Goal: Communication & Community: Answer question/provide support

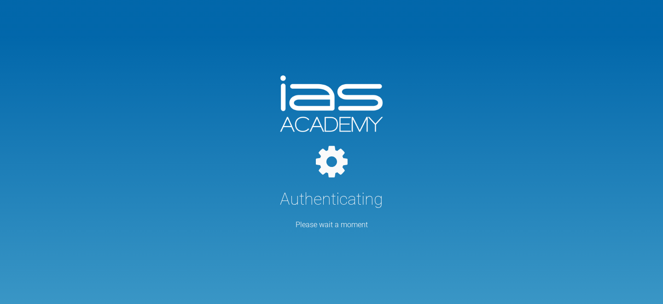
select select "English"
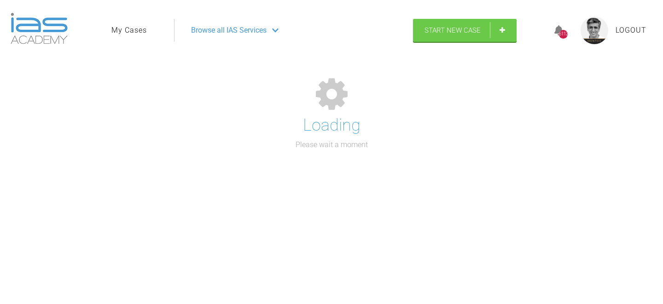
select select "English"
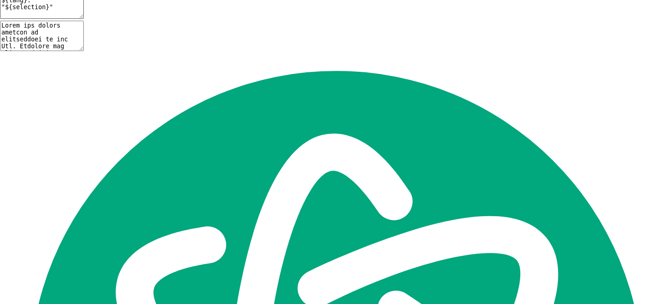
scroll to position [21018, 0]
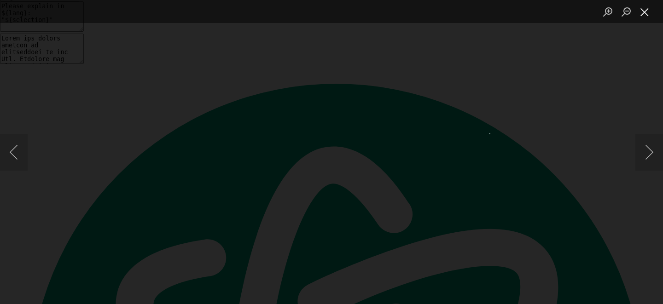
click at [643, 14] on button "Close lightbox" at bounding box center [645, 12] width 18 height 16
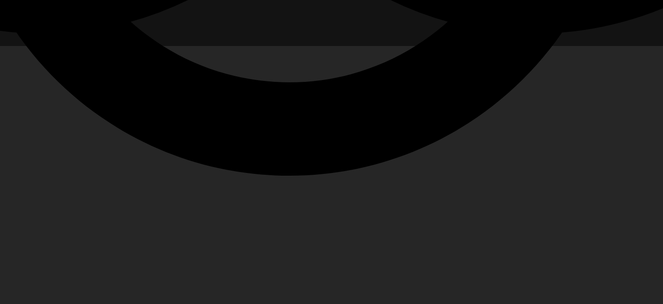
scroll to position [20867, 0]
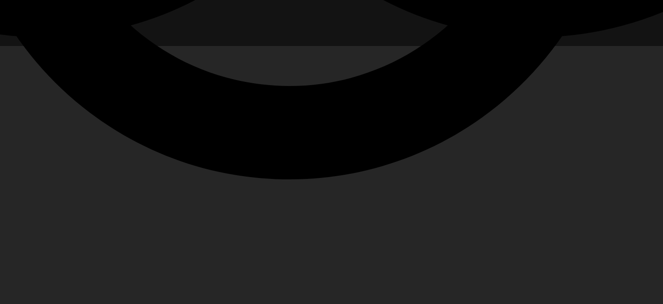
click at [474, 27] on div "Lightbox" at bounding box center [331, 152] width 663 height 304
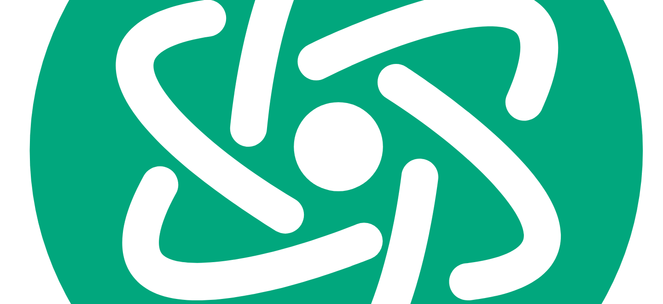
scroll to position [21298, 0]
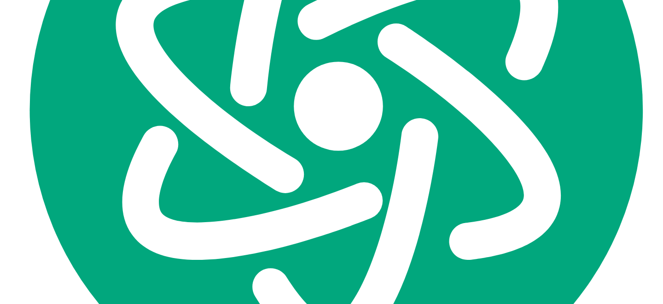
click at [0, 0] on span "s, the" at bounding box center [0, 0] width 0 height 0
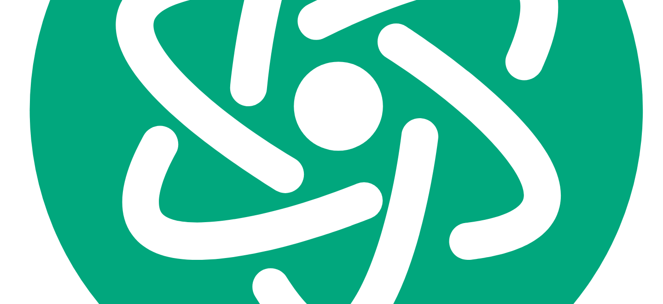
click at [0, 0] on span "Also," at bounding box center [0, 0] width 0 height 0
click at [0, 0] on span "close" at bounding box center [0, 0] width 0 height 0
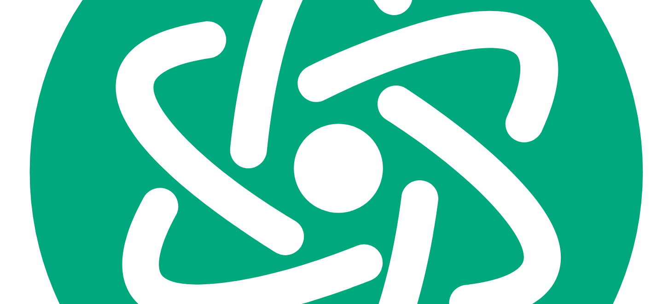
scroll to position [21271, 0]
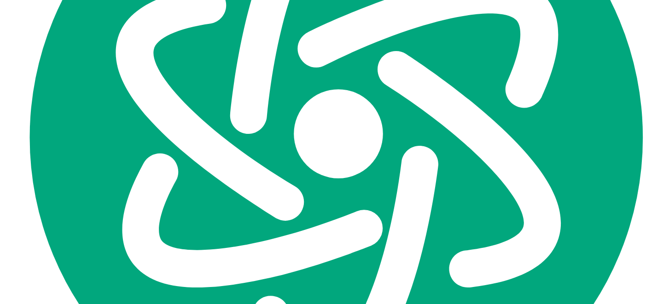
click at [0, 0] on span "the lateral" at bounding box center [0, 0] width 0 height 0
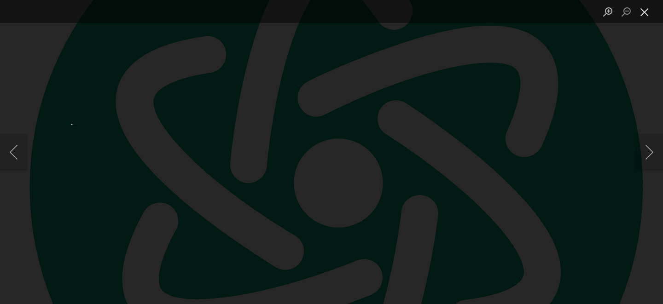
click at [647, 16] on button "Close lightbox" at bounding box center [645, 12] width 18 height 16
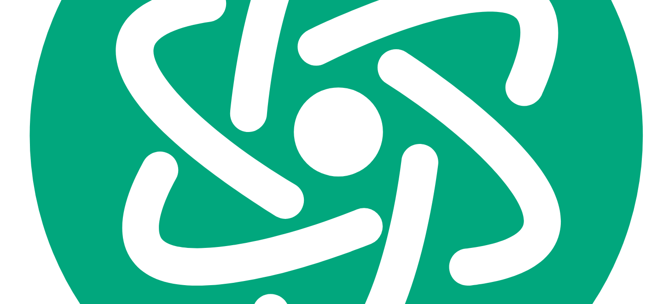
scroll to position [21291, 0]
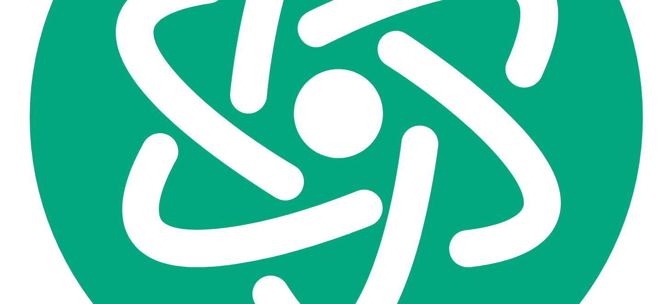
type textarea "is the wire fully seated in the UR3 Also, with hooks up against the 3's the spa…"
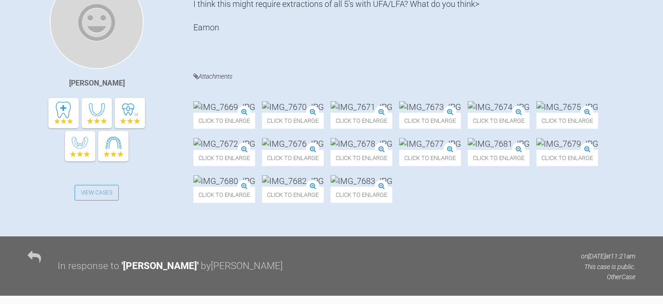
scroll to position [0, 0]
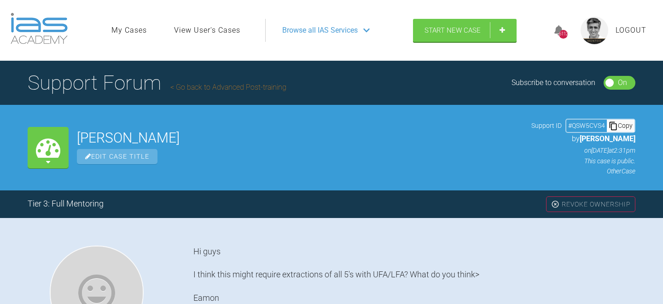
click at [257, 87] on link "Go back to Advanced Post-training" at bounding box center [228, 87] width 116 height 9
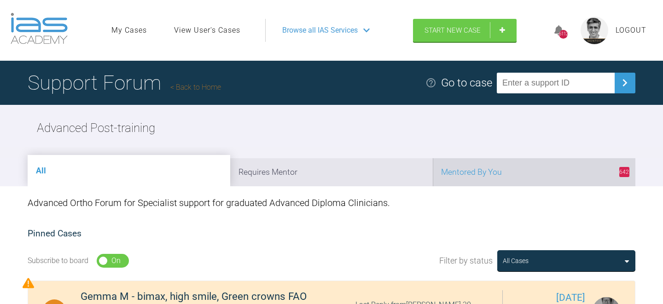
click at [524, 171] on li "642 Mentored By You" at bounding box center [534, 172] width 203 height 28
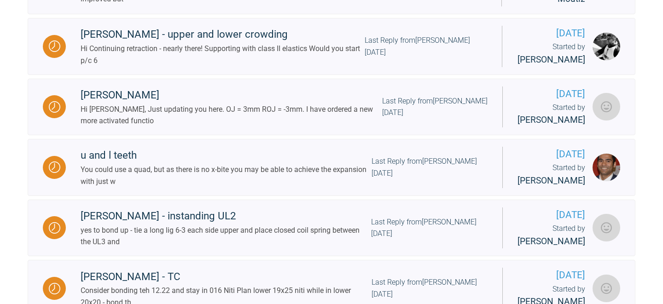
scroll to position [449, 0]
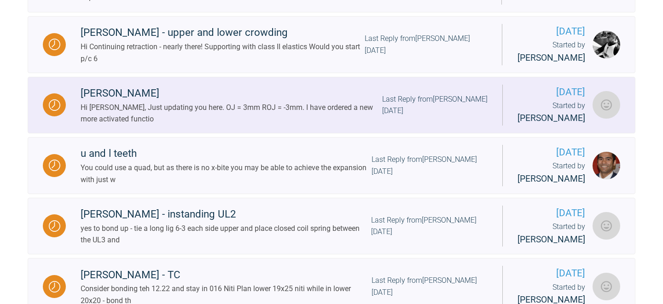
click at [353, 114] on div "Hi [PERSON_NAME], Just updating you here. OJ = 3mm ROJ = -3mm. I have ordered a…" at bounding box center [232, 113] width 302 height 23
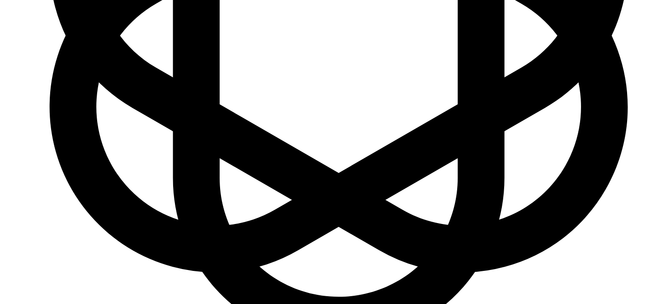
scroll to position [5381, 0]
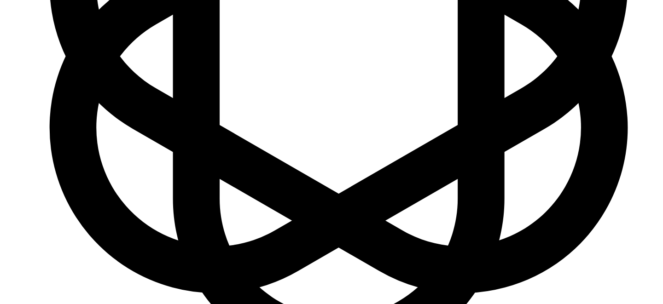
click at [0, 0] on span "difference" at bounding box center [0, 0] width 0 height 0
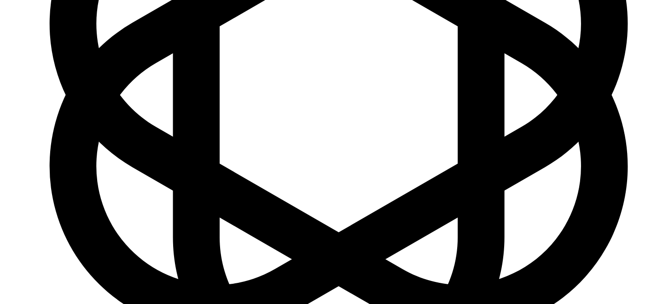
scroll to position [5348, 0]
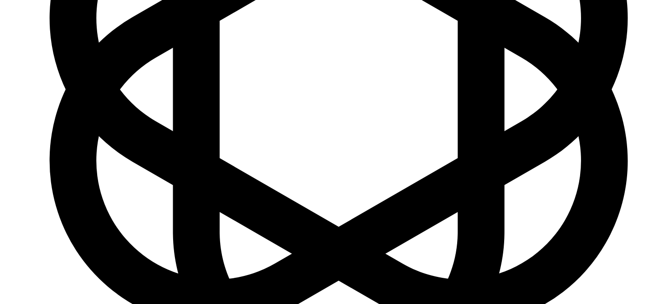
type textarea "I am still concerned that the difference between the OJ and ROJ is only 6mm The…"
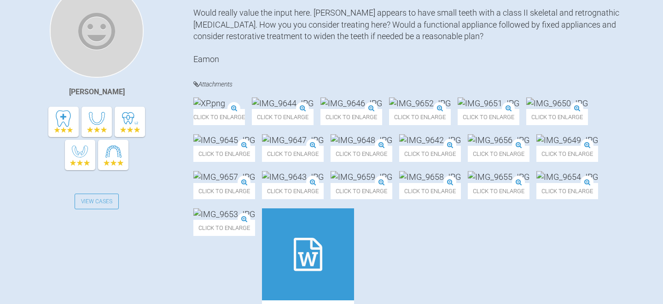
scroll to position [0, 0]
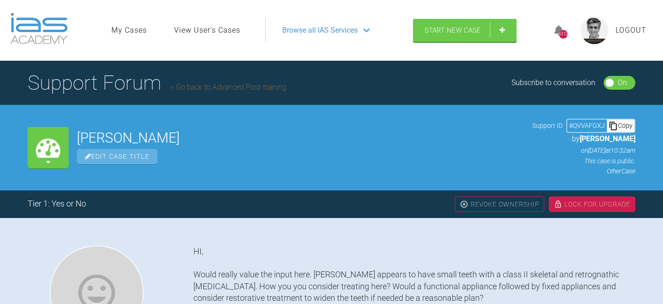
click at [263, 90] on link "Go back to Advanced Post-training" at bounding box center [228, 87] width 116 height 9
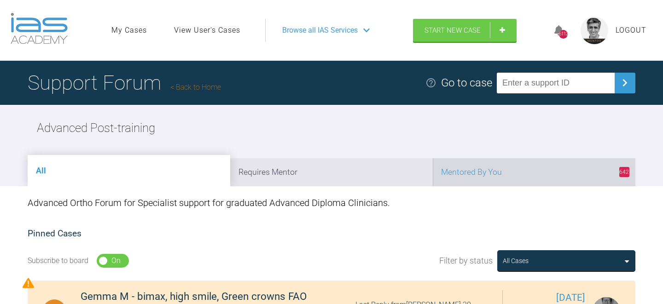
click at [500, 177] on li "642 Mentored By You" at bounding box center [534, 172] width 203 height 28
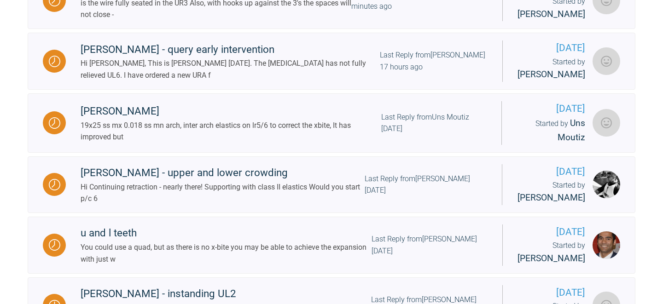
scroll to position [371, 0]
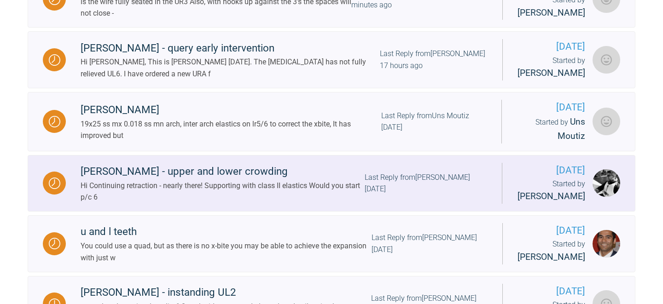
click at [333, 204] on div "Hi Continuing retraction - nearly there! Supporting with class II elastics Woul…" at bounding box center [223, 191] width 284 height 23
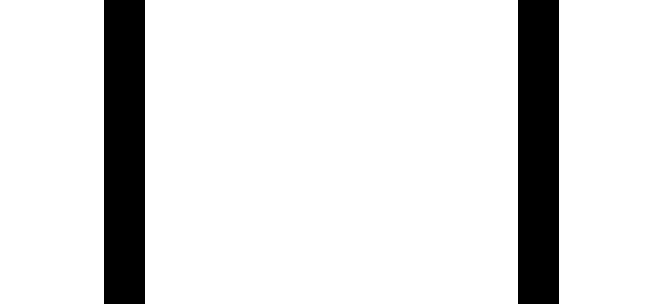
scroll to position [26455, 0]
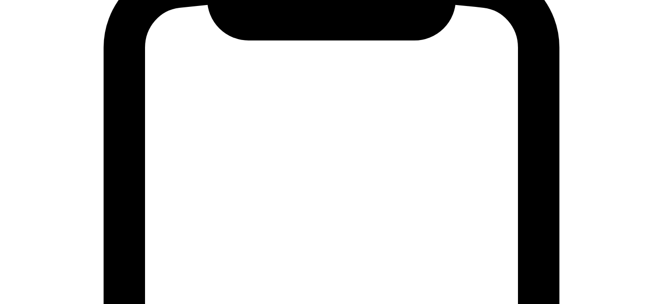
click at [0, 0] on span "start PWC" at bounding box center [0, 0] width 0 height 0
click at [0, 0] on qb-div "Correct the capitalisation Support" at bounding box center [0, 0] width 0 height 0
click at [0, 0] on div "Class" at bounding box center [0, 0] width 0 height 0
click at [0, 0] on div "Yes," at bounding box center [0, 0] width 0 height 0
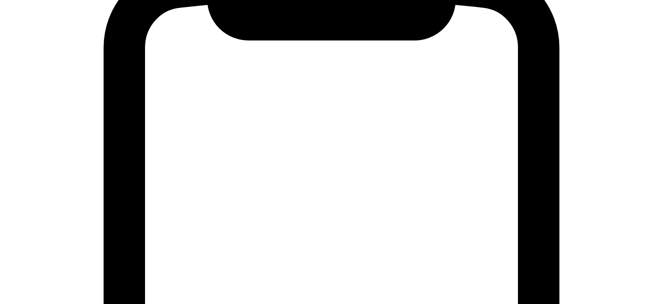
type textarea "Yes, you could start PWC 6-6 Support with Class II to hooks on the wire between…"
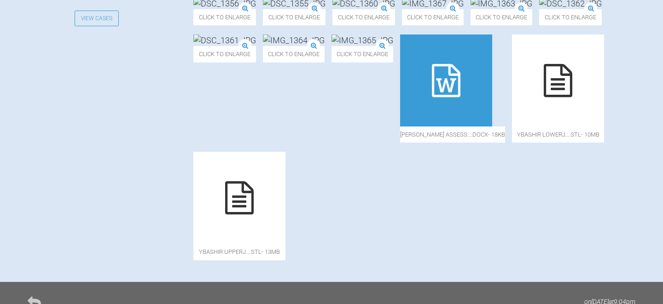
scroll to position [0, 0]
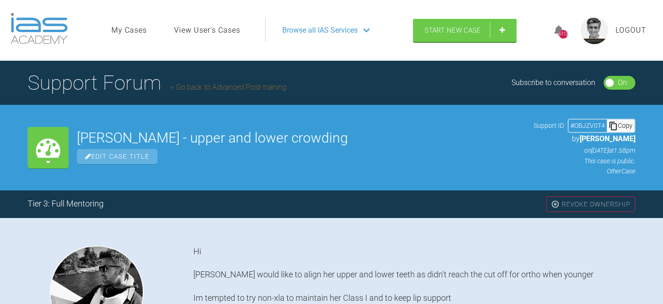
click at [256, 88] on link "Go back to Advanced Post-training" at bounding box center [228, 87] width 116 height 9
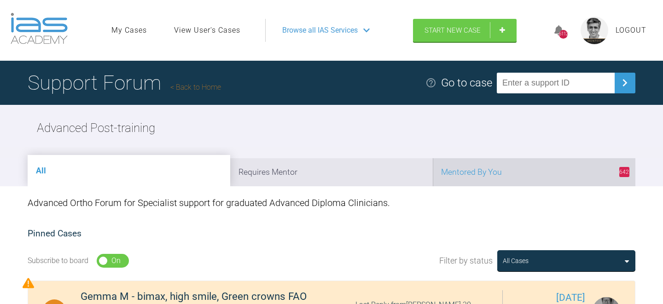
click at [518, 172] on li "642 Mentored By You" at bounding box center [534, 172] width 203 height 28
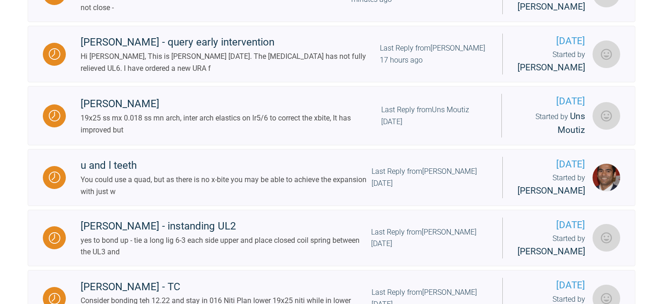
scroll to position [441, 0]
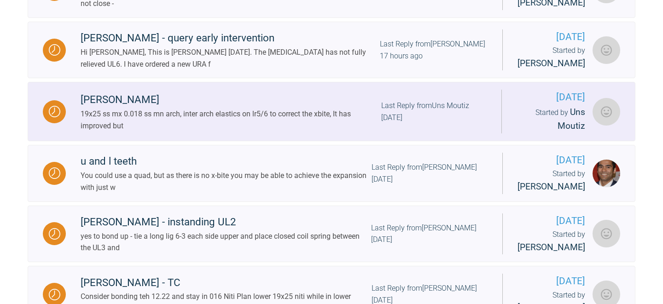
click at [438, 123] on div "Last Reply from Uns Moutiz [DATE]" at bounding box center [434, 111] width 106 height 23
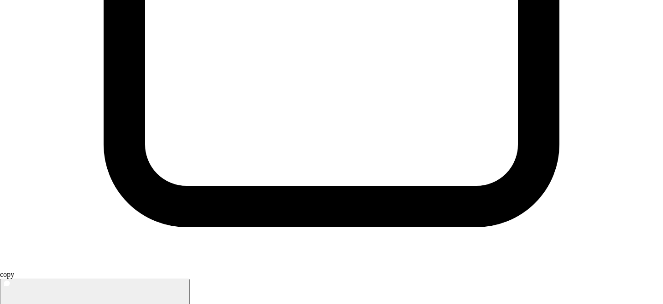
scroll to position [25498, 0]
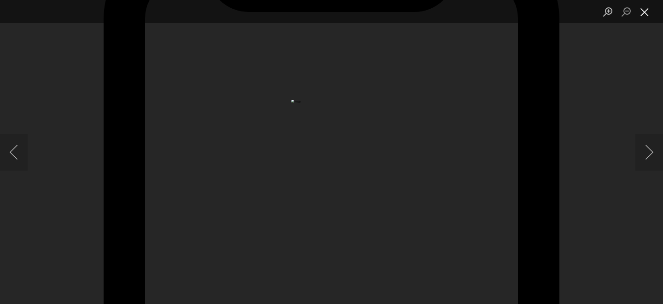
click at [647, 16] on button "Close lightbox" at bounding box center [645, 12] width 18 height 16
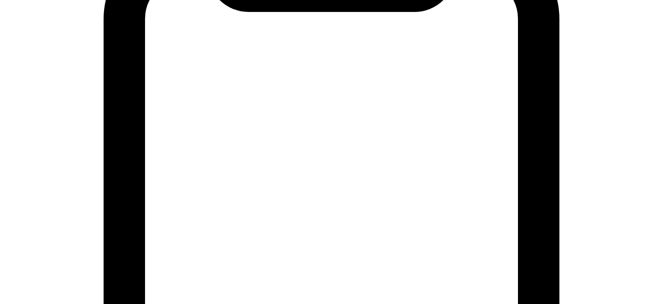
scroll to position [25795, 0]
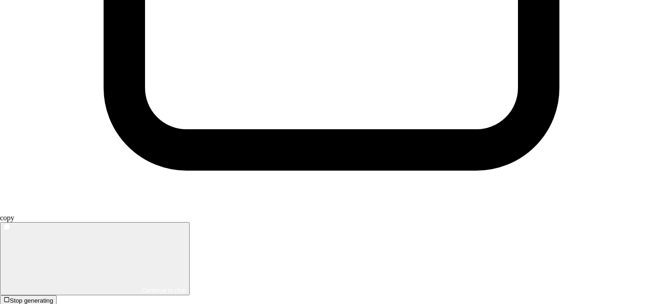
type textarea "ok looks good I agree with your plan"
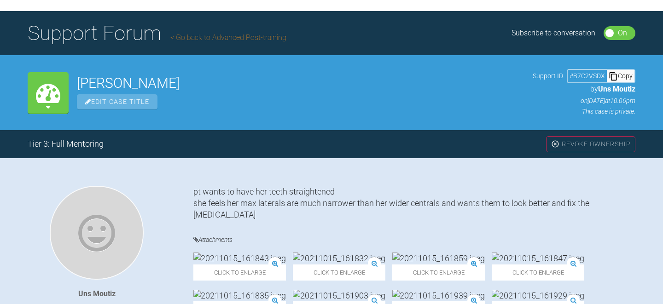
scroll to position [0, 0]
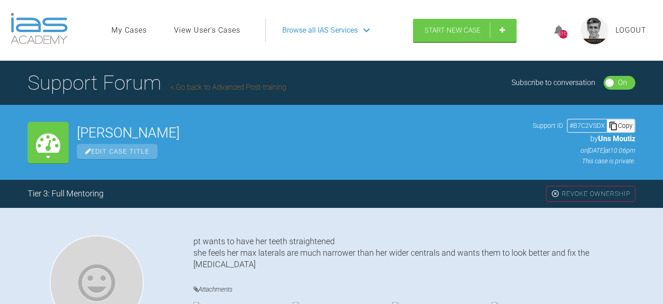
click at [230, 89] on link "Go back to Advanced Post-training" at bounding box center [228, 87] width 116 height 9
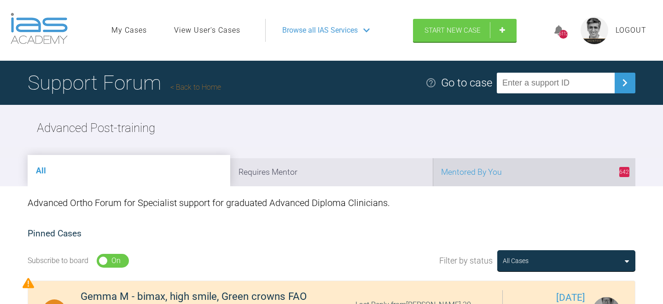
click at [508, 172] on li "642 Mentored By You" at bounding box center [534, 172] width 203 height 28
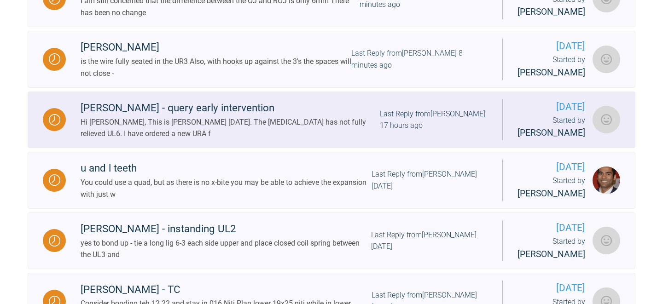
scroll to position [437, 0]
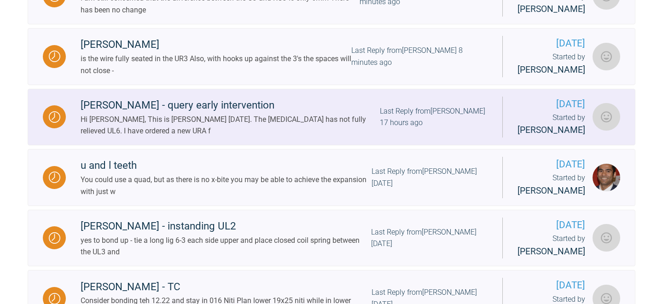
click at [427, 129] on div "Last Reply from [PERSON_NAME] 17 hours ago" at bounding box center [434, 116] width 108 height 23
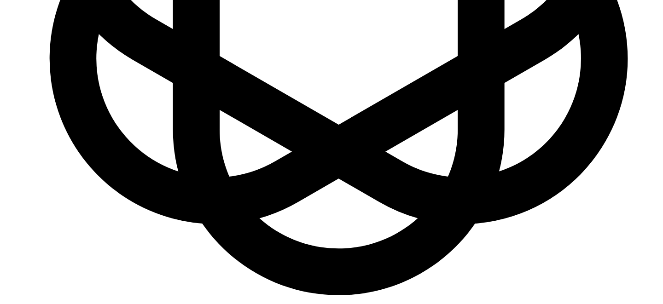
scroll to position [8072, 0]
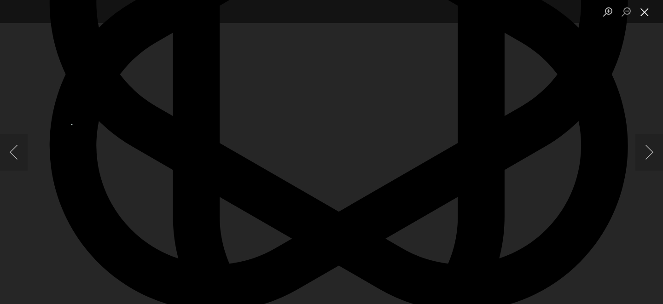
click at [649, 14] on button "Close lightbox" at bounding box center [645, 12] width 18 height 16
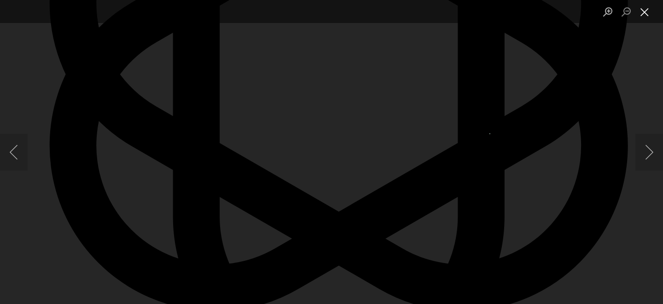
click at [645, 15] on button "Close lightbox" at bounding box center [645, 12] width 18 height 16
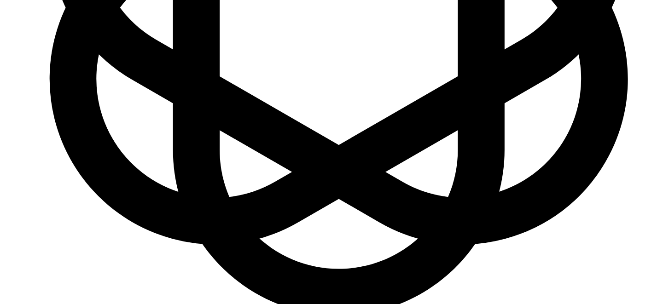
scroll to position [8180, 0]
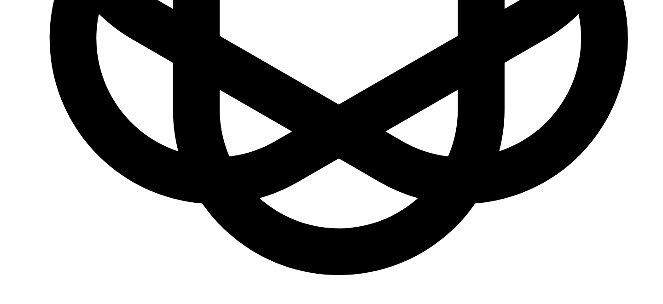
click at [0, 0] on div "It" at bounding box center [0, 0] width 0 height 0
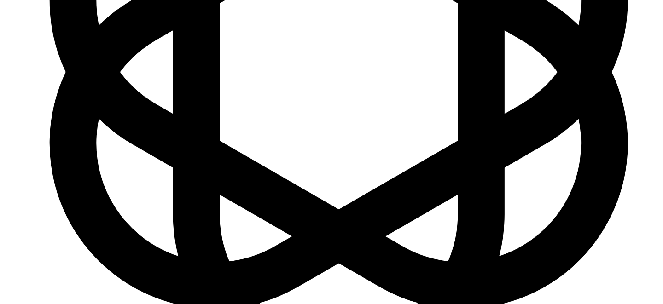
scroll to position [8190, 0]
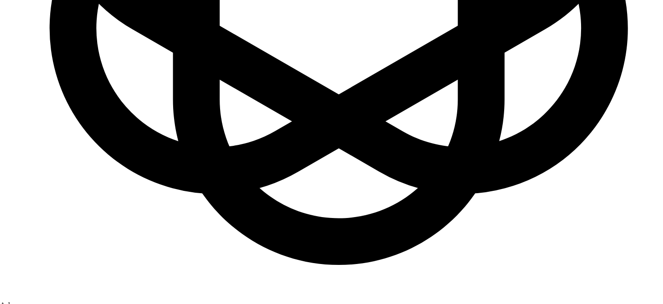
click at [0, 0] on span "– possibly" at bounding box center [0, 0] width 0 height 0
click at [0, 0] on span "latter – we" at bounding box center [0, 0] width 0 height 0
type textarea "ok - new appliance It is looking much better compared to the beginning. In retr…"
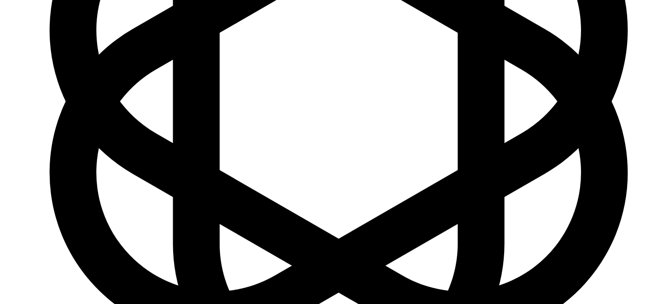
scroll to position [8395, 0]
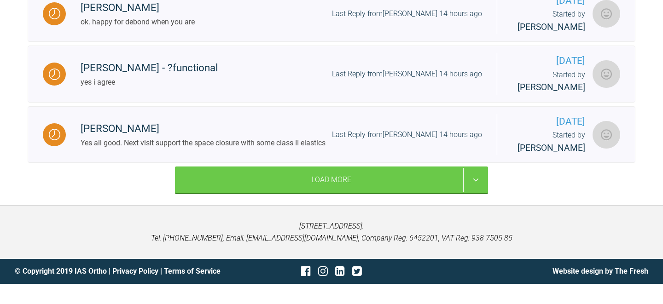
scroll to position [1389, 0]
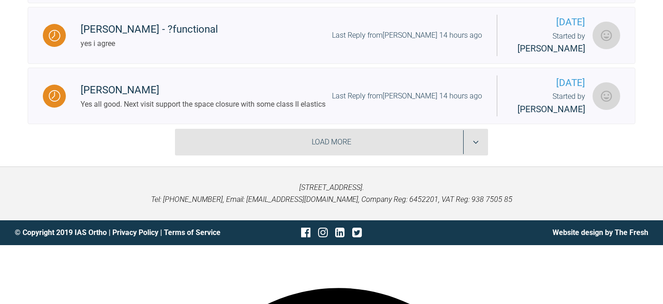
click at [364, 156] on div "Load More" at bounding box center [331, 142] width 313 height 27
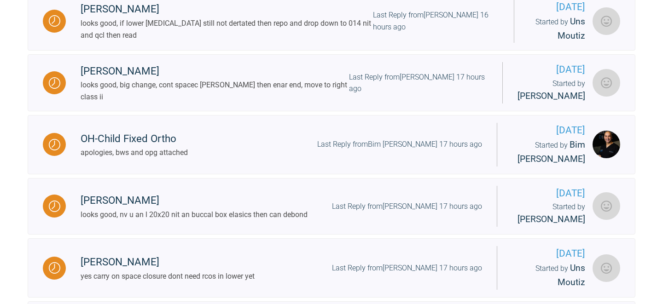
scroll to position [1748, 0]
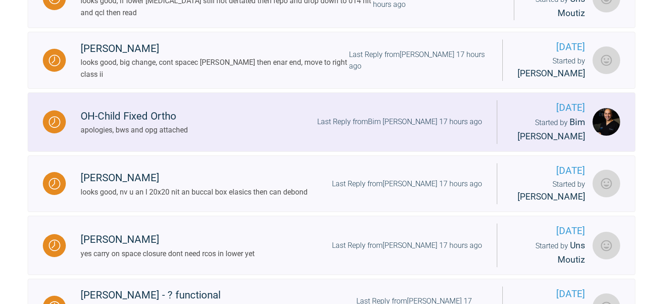
click at [359, 152] on link "OH-Child Fixed Ortho apologies, bws and opg attached Last Reply from Bim [PERSO…" at bounding box center [332, 122] width 608 height 59
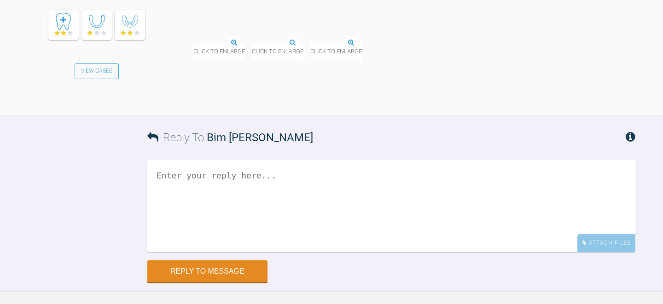
scroll to position [1712, 0]
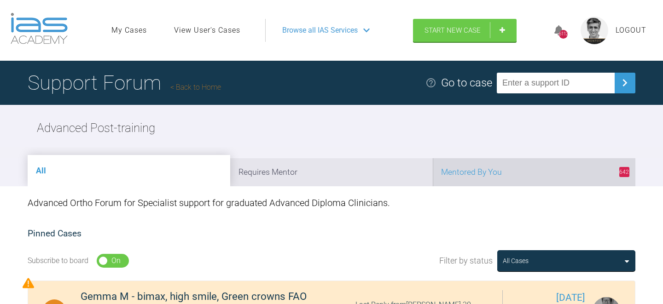
click at [536, 173] on li "642 Mentored By You" at bounding box center [534, 172] width 203 height 28
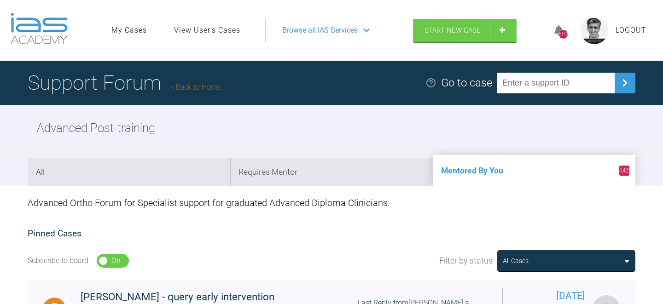
click at [204, 86] on link "Back to Home" at bounding box center [195, 87] width 51 height 9
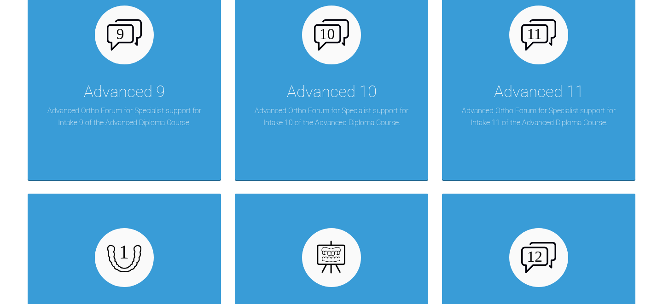
scroll to position [875, 0]
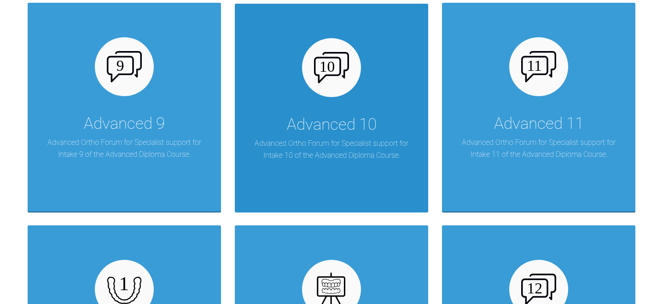
click at [342, 122] on div "Advanced 10" at bounding box center [332, 125] width 90 height 26
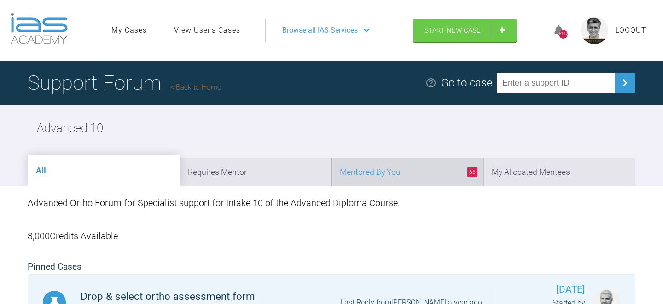
click at [417, 178] on li "65 Mentored By You" at bounding box center [408, 172] width 152 height 28
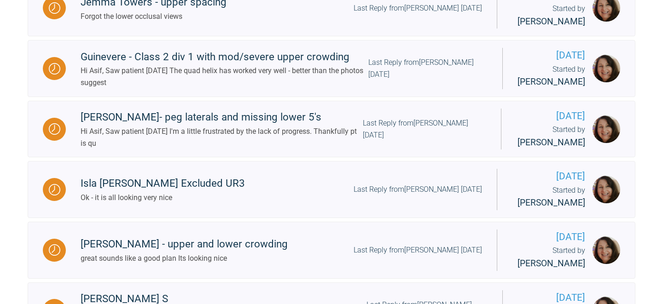
scroll to position [388, 0]
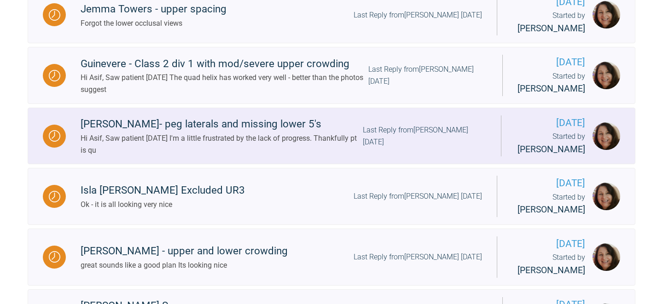
click at [349, 156] on div "Hi Asif, Saw patient [DATE] I'm a little frustrated by the lack of progress. Th…" at bounding box center [222, 144] width 282 height 23
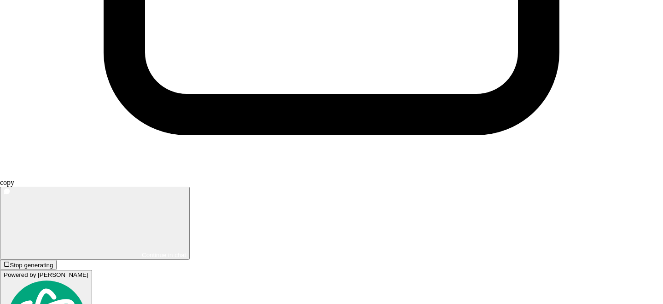
scroll to position [19431, 0]
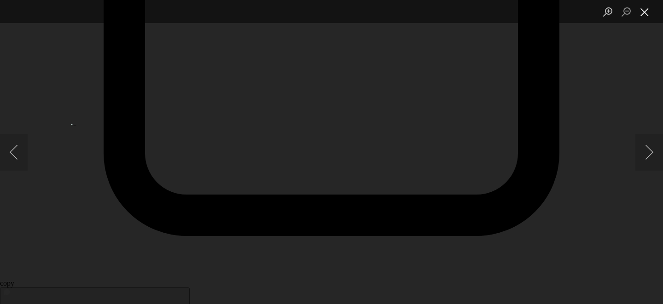
click at [644, 16] on button "Close lightbox" at bounding box center [645, 12] width 18 height 16
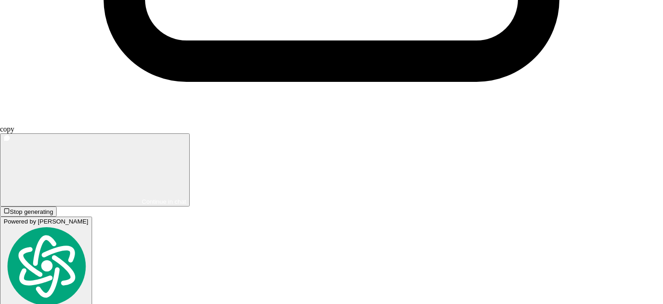
scroll to position [19586, 0]
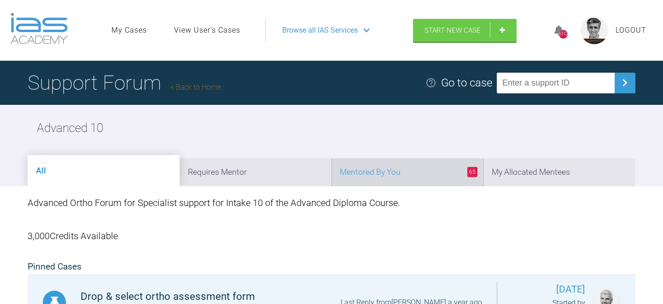
click at [423, 178] on li "65 Mentored By You" at bounding box center [408, 172] width 152 height 28
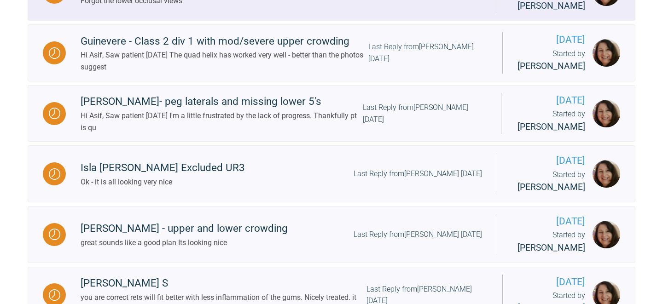
scroll to position [414, 0]
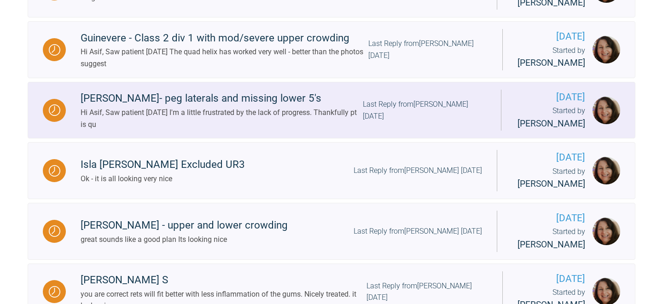
click at [346, 130] on div "Hi Asif, Saw patient [DATE] I'm a little frustrated by the lack of progress. Th…" at bounding box center [222, 118] width 282 height 23
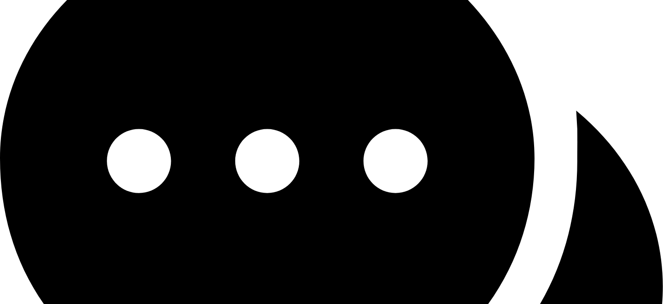
scroll to position [19915, 0]
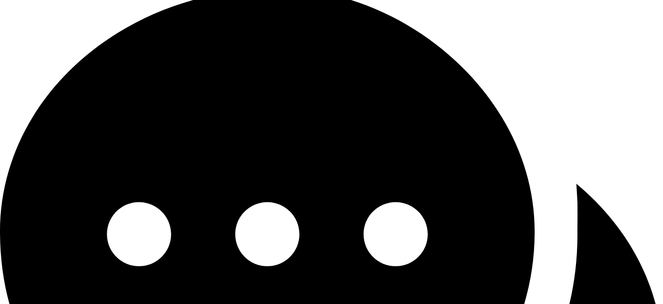
type textarea "b"
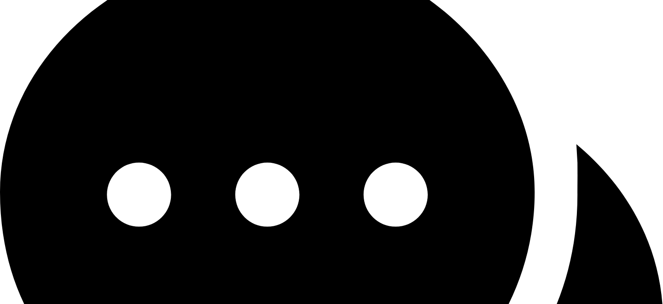
scroll to position [19956, 0]
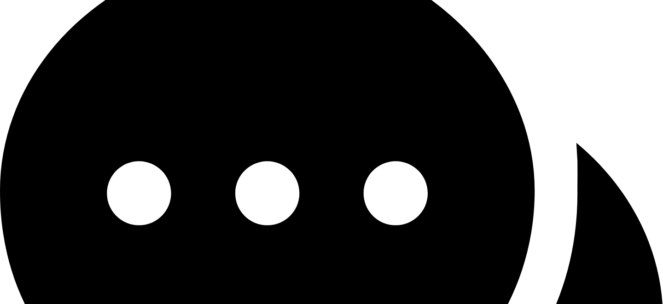
type textarea "carry out a [PERSON_NAME] analysis you did the right thing with the LLE can you…"
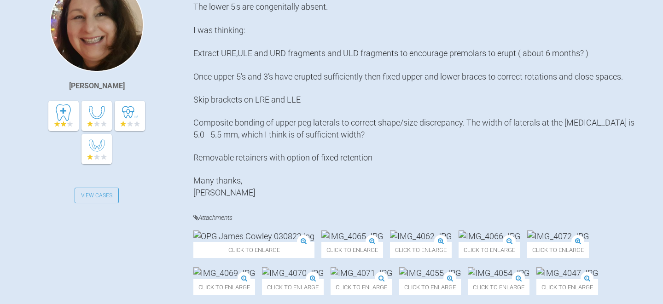
scroll to position [0, 0]
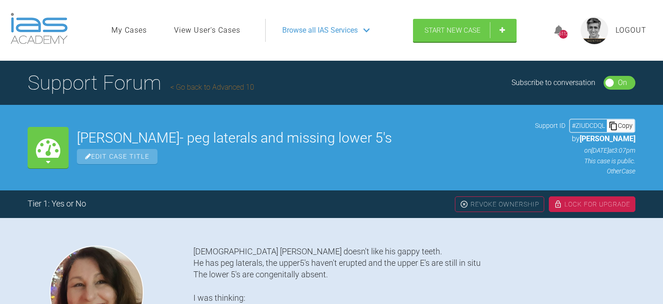
click at [229, 88] on link "Go back to Advanced 10" at bounding box center [212, 87] width 84 height 9
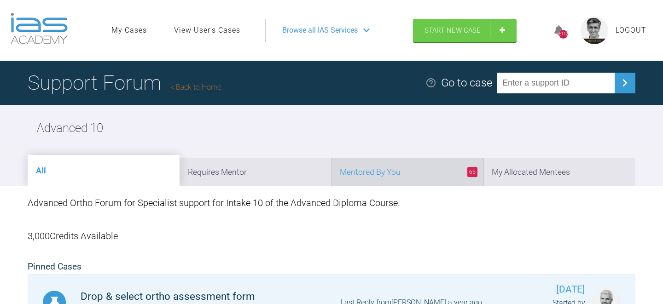
click at [396, 179] on li "65 Mentored By You" at bounding box center [408, 172] width 152 height 28
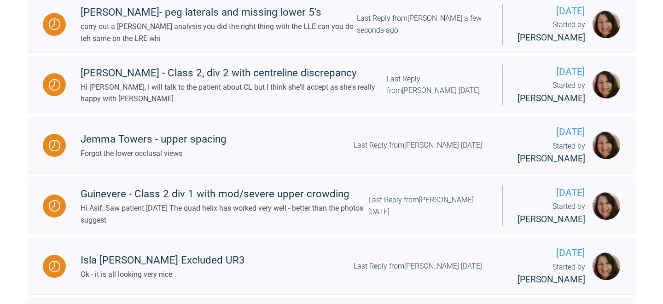
scroll to position [323, 0]
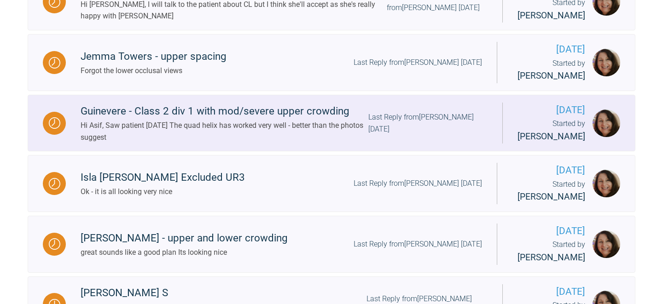
click at [384, 135] on div "Last Reply from [PERSON_NAME] [DATE]" at bounding box center [427, 122] width 119 height 23
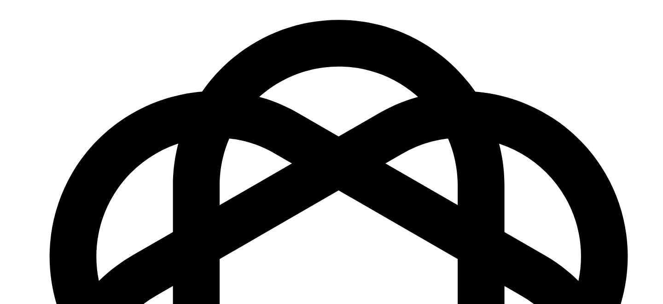
scroll to position [3736, 0]
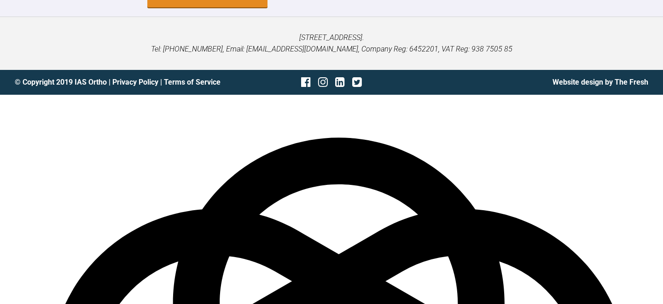
scroll to position [3677, 0]
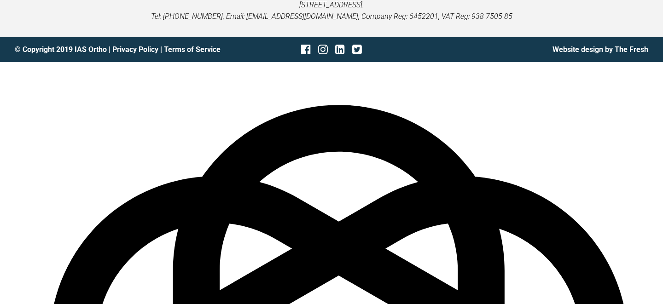
click at [0, 0] on span "the" at bounding box center [0, 0] width 0 height 0
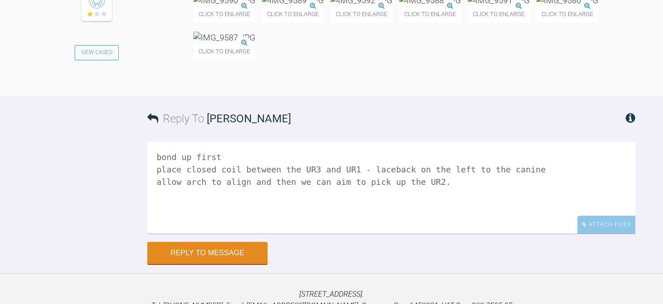
scroll to position [3388, 0]
click at [321, 6] on img at bounding box center [293, 0] width 62 height 12
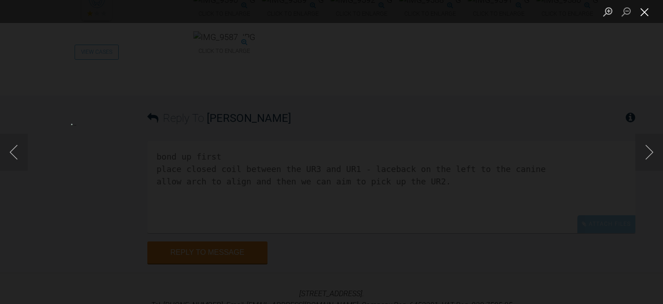
click at [647, 9] on button "Close lightbox" at bounding box center [645, 12] width 18 height 16
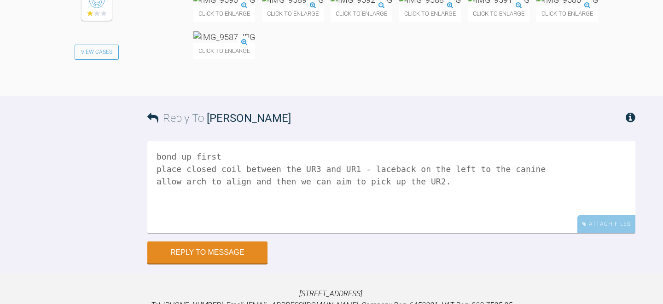
click at [228, 6] on img at bounding box center [224, 0] width 62 height 12
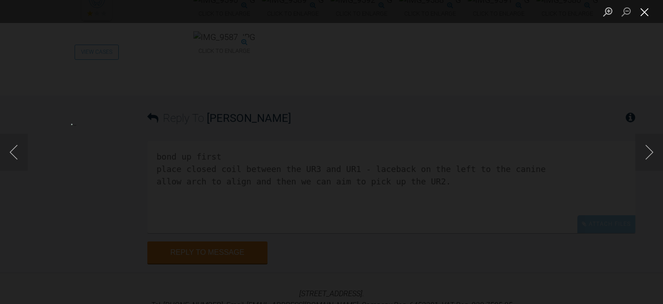
click at [646, 8] on button "Close lightbox" at bounding box center [645, 12] width 18 height 16
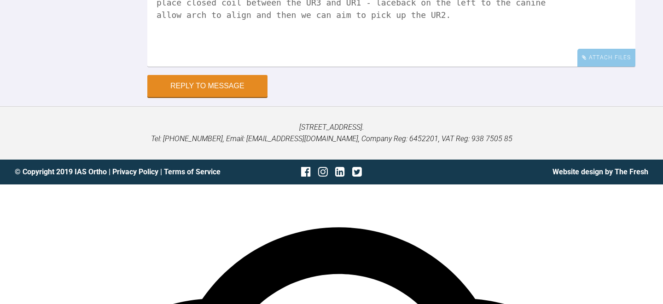
scroll to position [3736, 0]
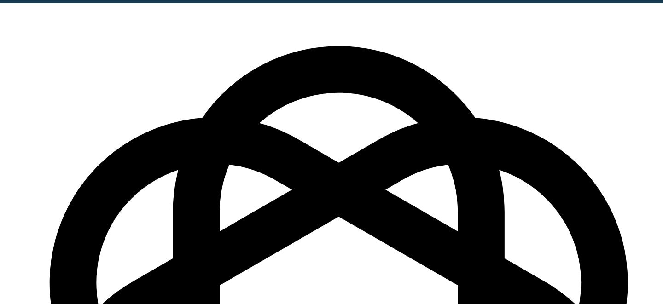
type textarea "bond up first place closed coil between the UR3 and UR1 - laceback on the left …"
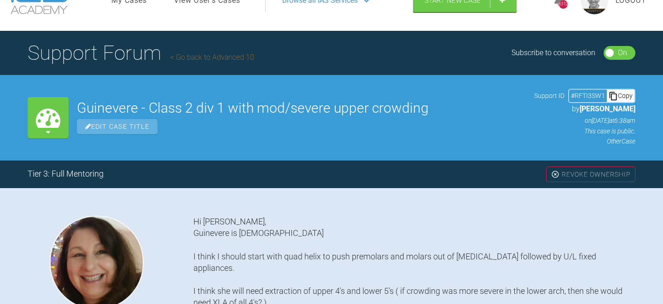
scroll to position [0, 0]
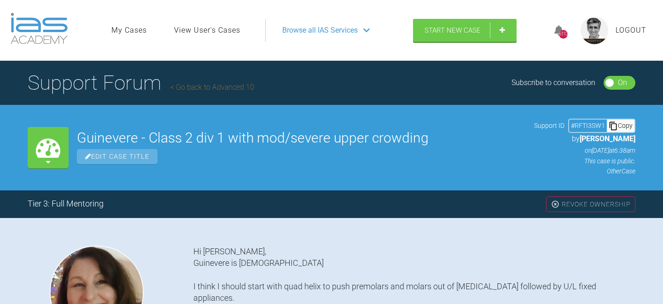
click at [227, 86] on link "Go back to Advanced 10" at bounding box center [212, 87] width 84 height 9
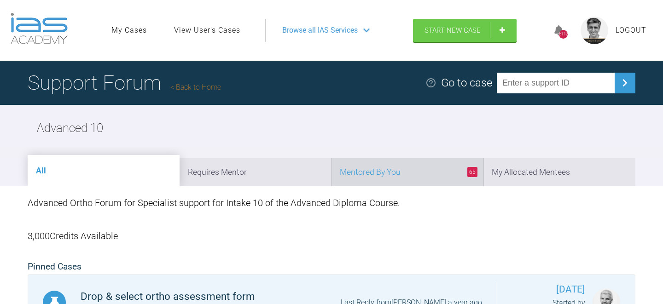
click at [408, 169] on li "65 Mentored By You" at bounding box center [408, 172] width 152 height 28
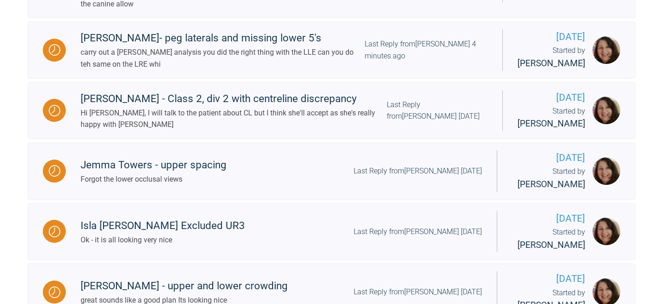
scroll to position [374, 0]
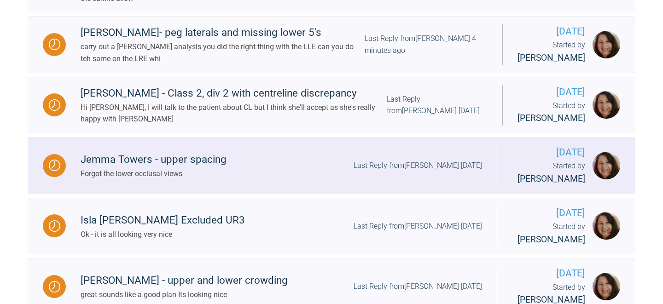
click at [394, 172] on div "Last Reply from [PERSON_NAME] [DATE]" at bounding box center [418, 166] width 128 height 12
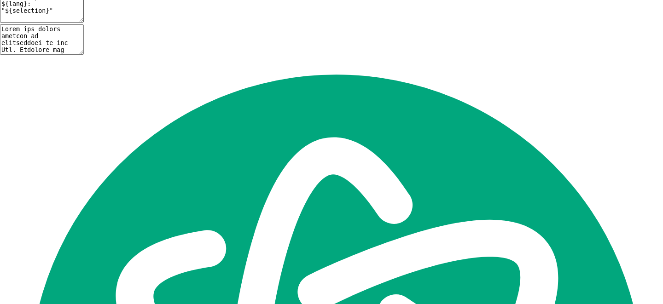
scroll to position [16054, 0]
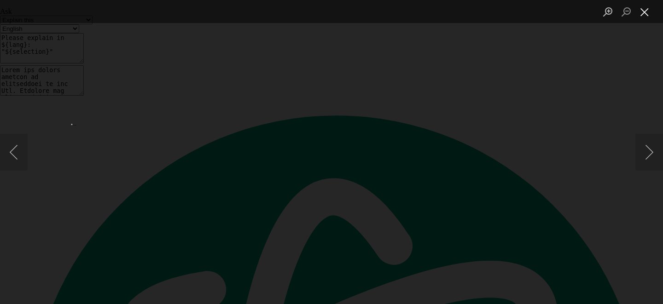
click at [648, 10] on button "Close lightbox" at bounding box center [645, 12] width 18 height 16
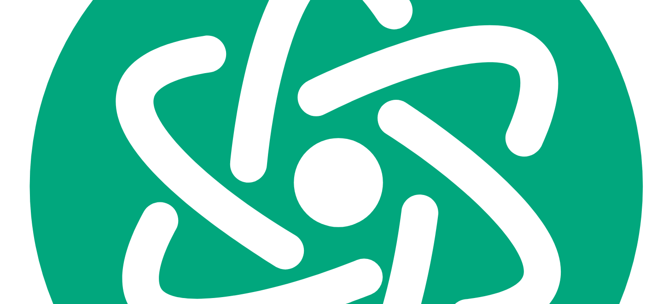
scroll to position [16586, 0]
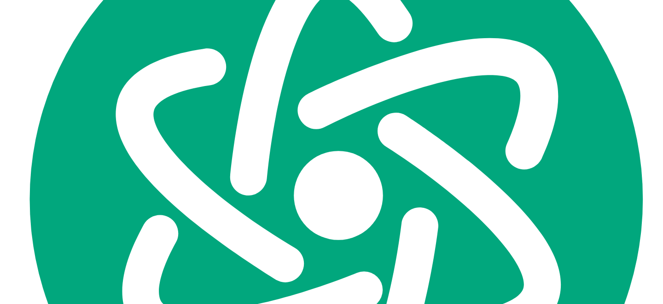
scroll to position [16279, 0]
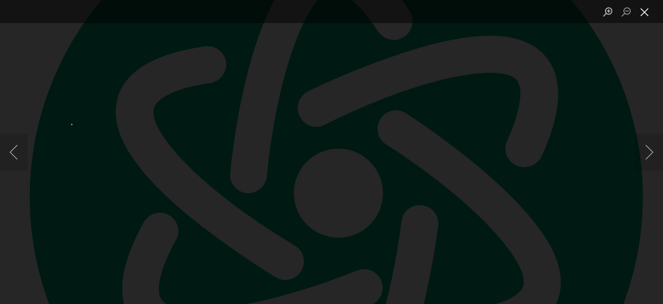
click at [645, 11] on button "Close lightbox" at bounding box center [645, 12] width 18 height 16
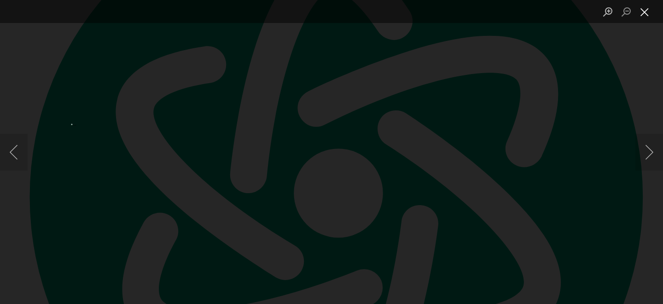
click at [649, 10] on button "Close lightbox" at bounding box center [645, 12] width 18 height 16
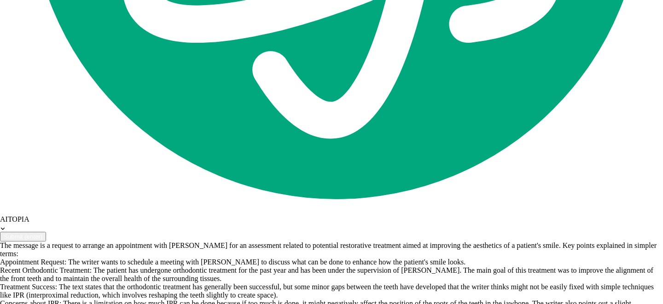
scroll to position [16586, 0]
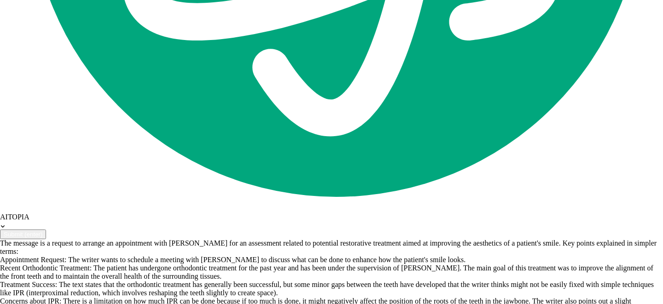
click at [0, 0] on span "the" at bounding box center [0, 0] width 0 height 0
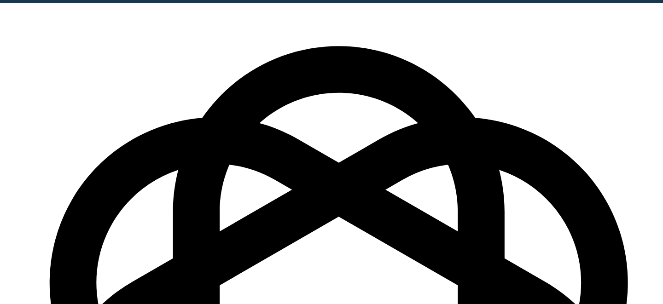
scroll to position [15355, 0]
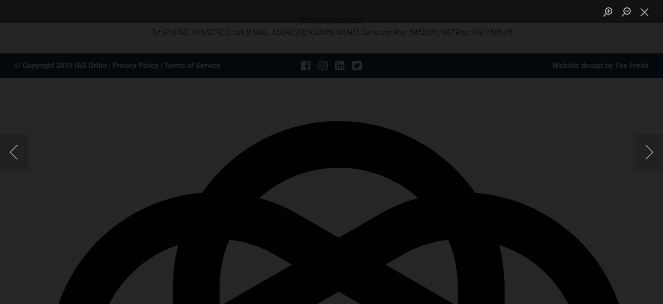
scroll to position [15288, 0]
click at [647, 12] on button "Close lightbox" at bounding box center [645, 12] width 18 height 16
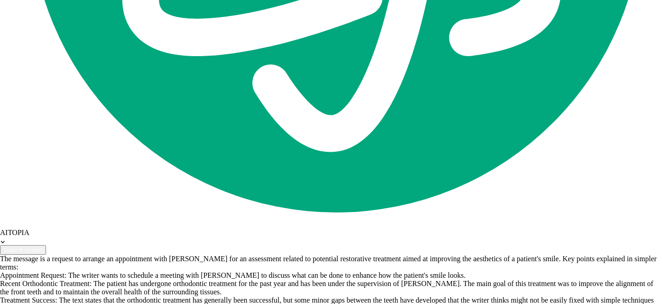
scroll to position [16586, 0]
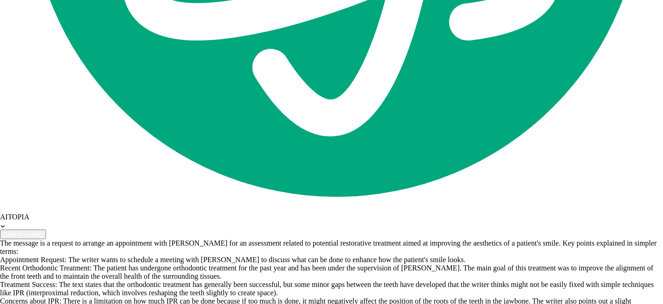
click at [0, 0] on div "? Run" at bounding box center [0, 0] width 0 height 0
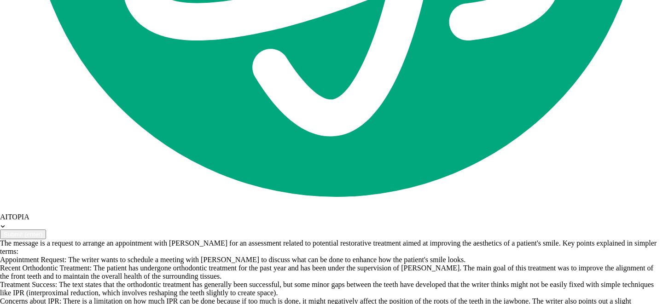
type textarea "at some point you will need to run chain to the 7's Mkae sure that the wire ext…"
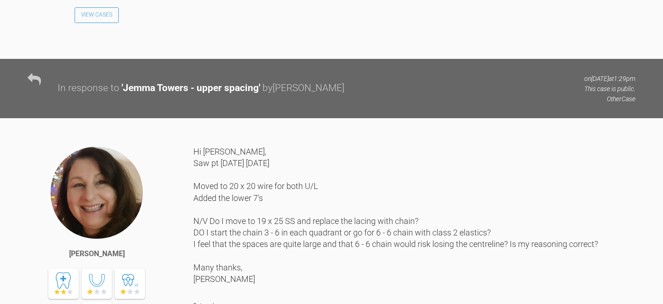
scroll to position [5682, 0]
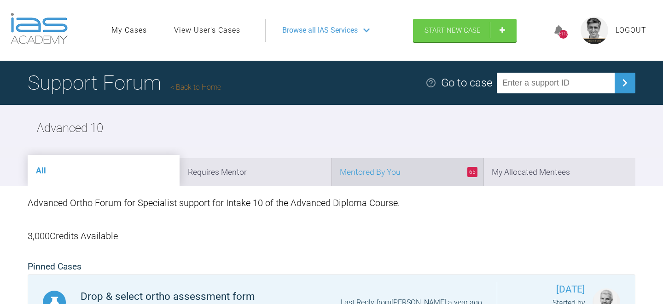
click at [432, 172] on li "65 Mentored By You" at bounding box center [408, 172] width 152 height 28
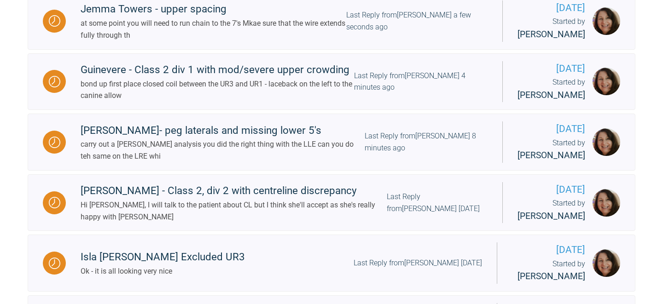
scroll to position [354, 0]
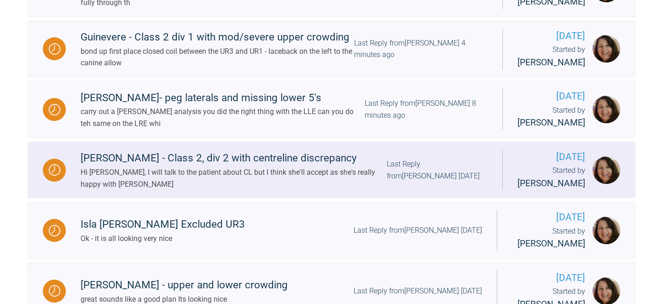
click at [414, 169] on div "Last Reply from [PERSON_NAME] [DATE]" at bounding box center [437, 169] width 101 height 23
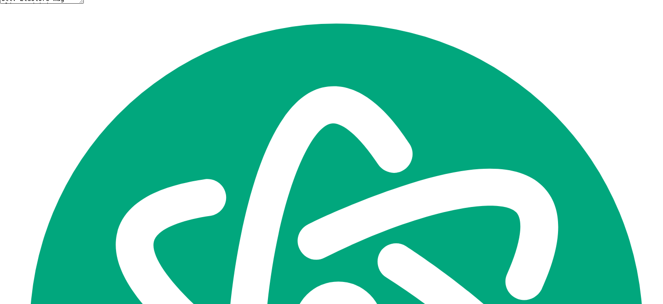
scroll to position [17311, 0]
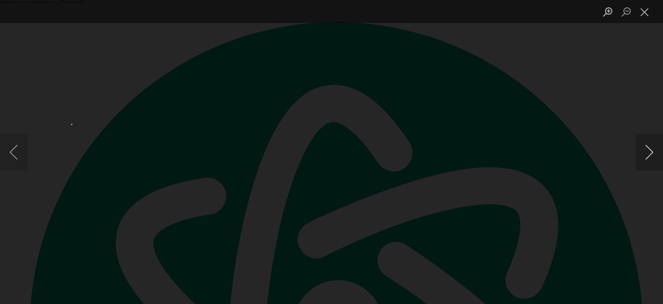
click at [645, 154] on button "Next image" at bounding box center [650, 152] width 28 height 37
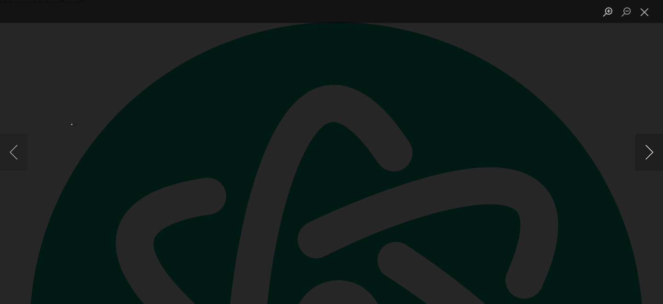
click at [645, 154] on button "Next image" at bounding box center [650, 152] width 28 height 37
click at [647, 15] on button "Close lightbox" at bounding box center [645, 12] width 18 height 16
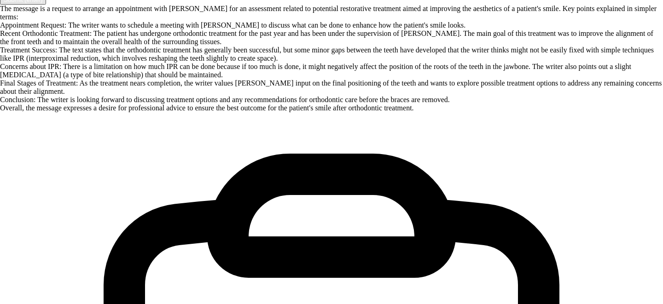
scroll to position [18124, 0]
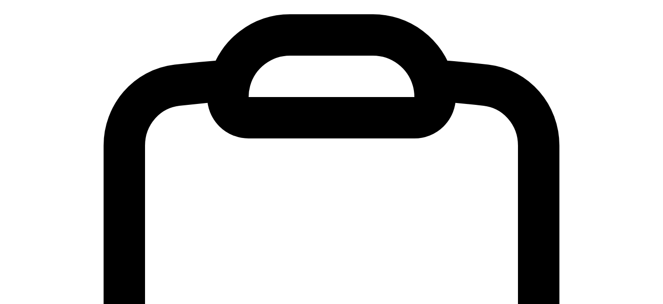
click at [0, 0] on div "Check" at bounding box center [0, 0] width 0 height 0
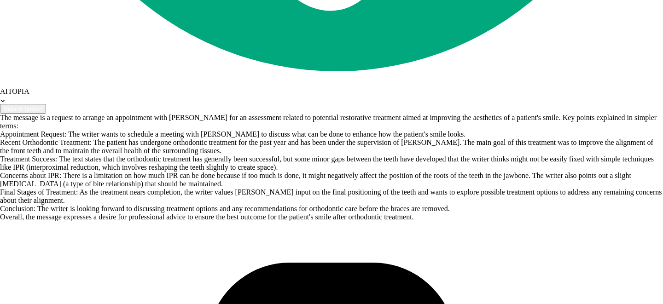
scroll to position [17874, 0]
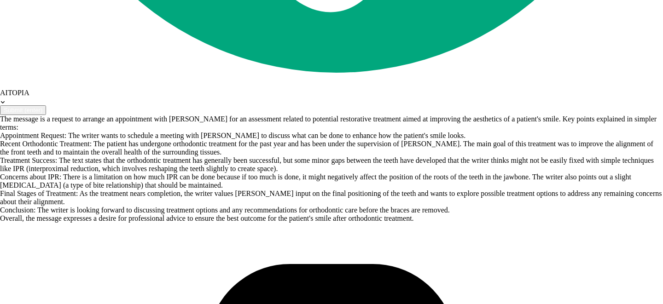
drag, startPoint x: 194, startPoint y: 68, endPoint x: 430, endPoint y: 63, distance: 235.4
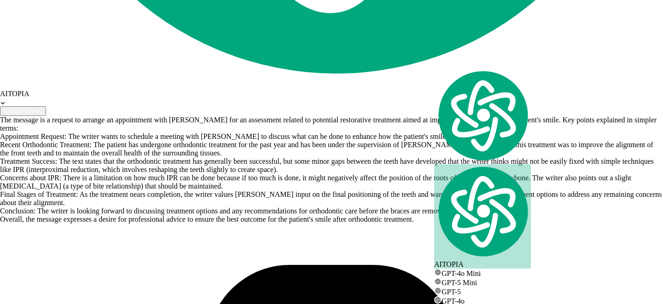
copy div "Lower place 19 x 25 Niti wire but in the wire terminal to the 6's?"
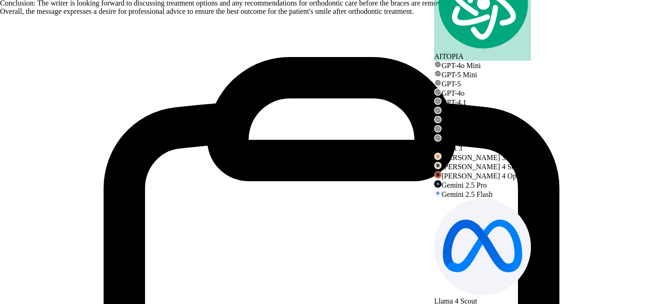
scroll to position [18124, 0]
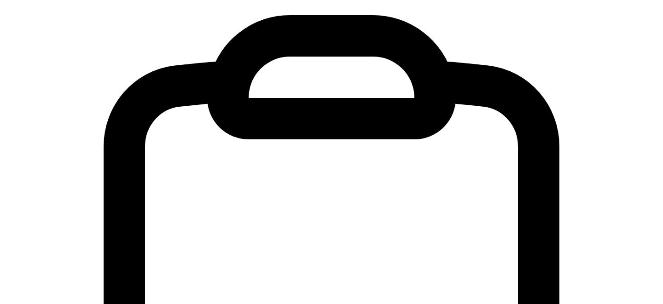
paste textarea "Lower place 19 x 25 Niti wire but in the wire terminal to the 6's?"
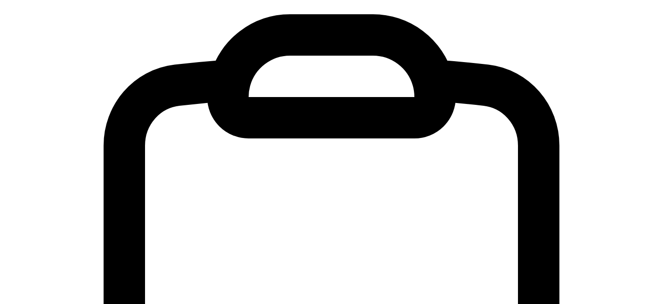
type textarea "Check marginal ridge heights to decide which [MEDICAL_DATA] to change. if you g…"
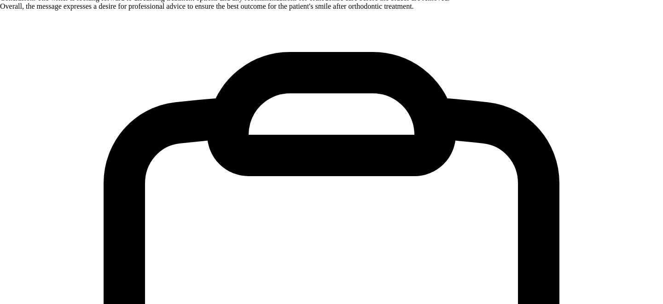
scroll to position [18473, 0]
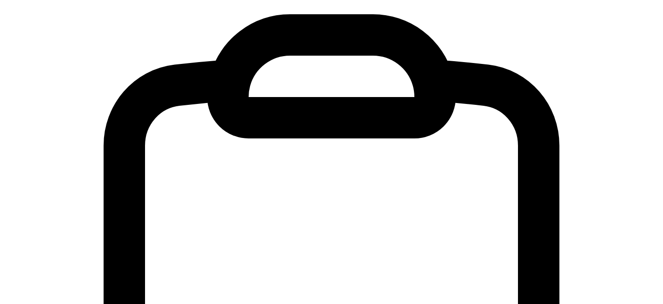
type textarea "yes to elastics as well with above."
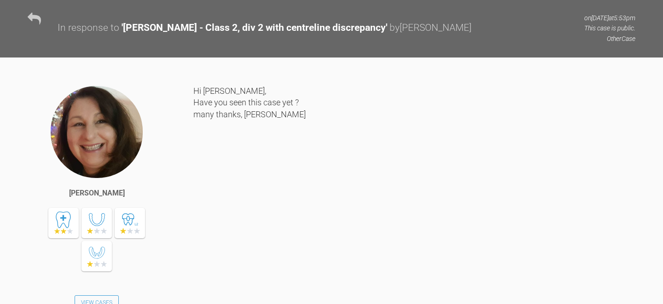
scroll to position [0, 0]
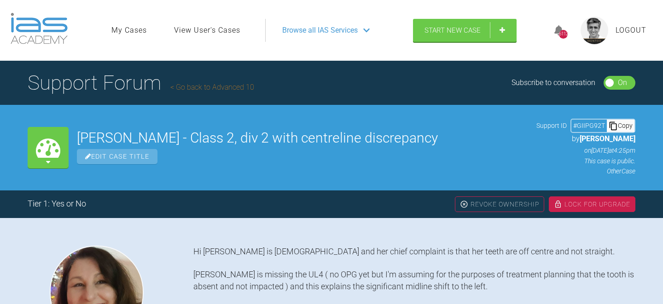
click at [206, 87] on link "Go back to Advanced 10" at bounding box center [212, 87] width 84 height 9
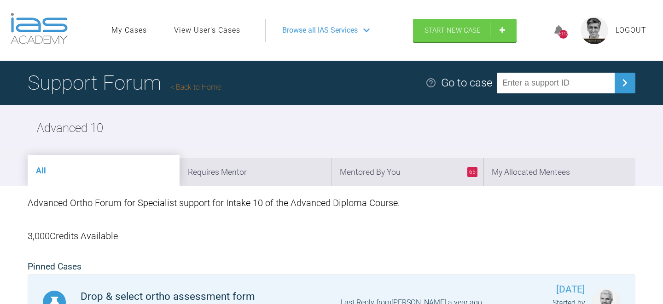
click at [208, 87] on link "Back to Home" at bounding box center [195, 87] width 51 height 9
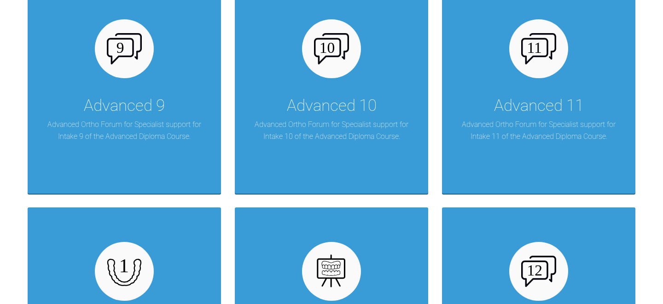
scroll to position [918, 0]
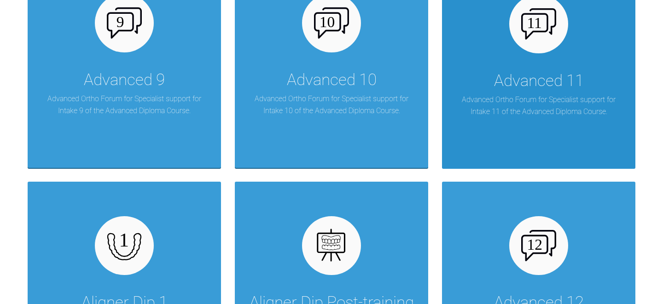
click at [550, 86] on div "Advanced 11" at bounding box center [539, 81] width 90 height 26
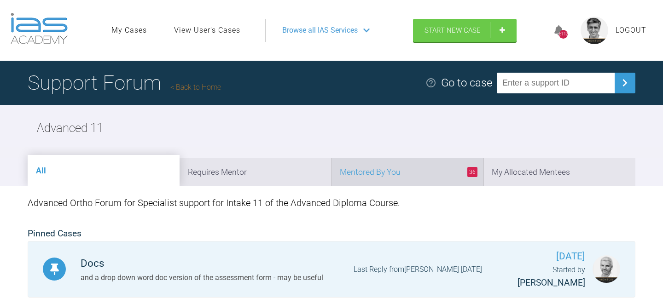
click at [415, 174] on li "36 Mentored By You" at bounding box center [408, 172] width 152 height 28
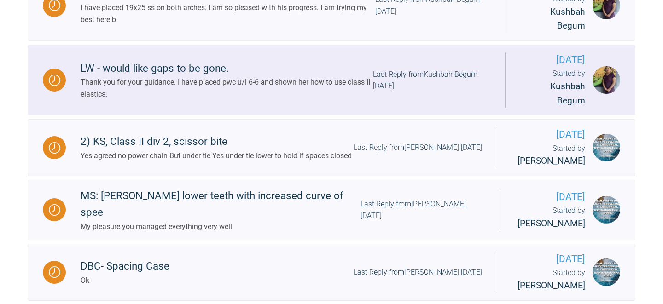
click at [335, 100] on div "Thank you for your guidance. I have placed pwc u/l 6-6 and shown her how to use…" at bounding box center [227, 87] width 292 height 23
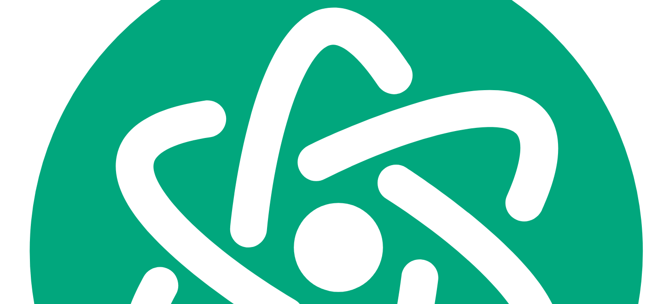
scroll to position [9706, 0]
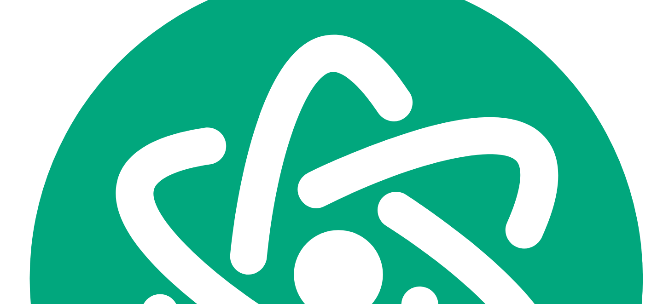
scroll to position [9869, 0]
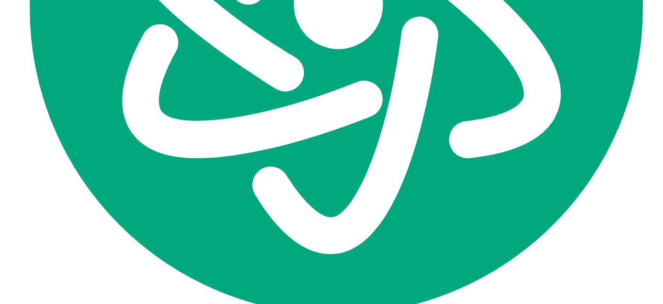
type textarea "ok - looks nice keep me posted"
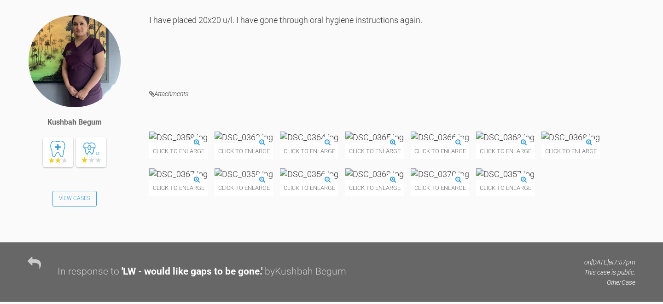
scroll to position [6685, 0]
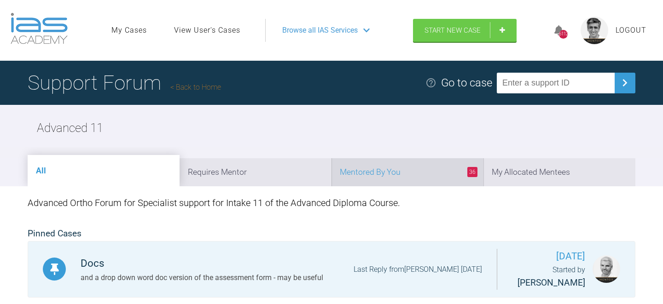
click at [401, 175] on li "36 Mentored By You" at bounding box center [408, 172] width 152 height 28
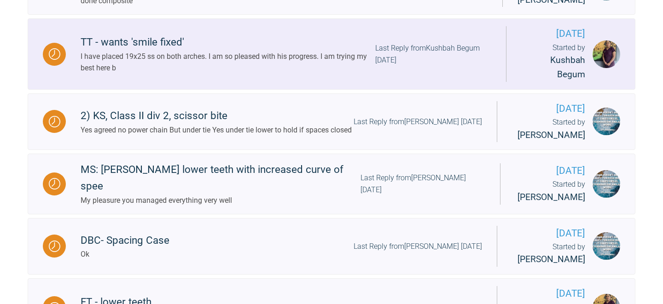
click at [379, 66] on div "Last Reply from Kushbah Begum [DATE]" at bounding box center [433, 53] width 116 height 23
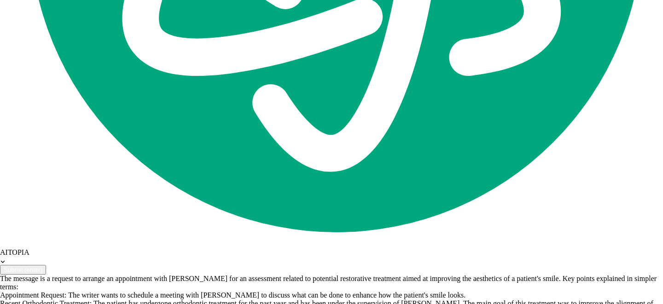
scroll to position [9402, 0]
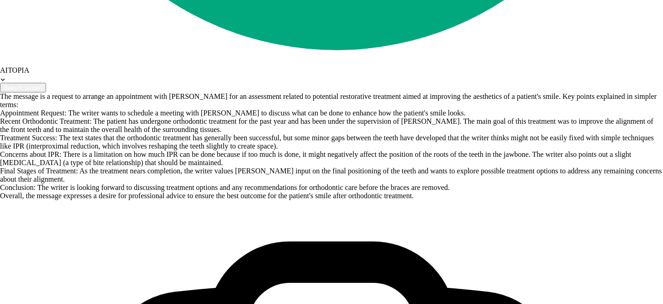
click at [0, 0] on span "occlusion. Do" at bounding box center [0, 0] width 0 height 0
click at [0, 0] on div "nice – just" at bounding box center [0, 0] width 0 height 0
type textarea "it looks nice – just check [MEDICAL_DATA] and occlusion. Do you need to repo an…"
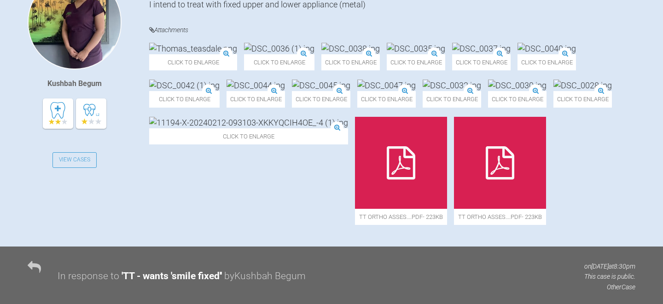
scroll to position [0, 0]
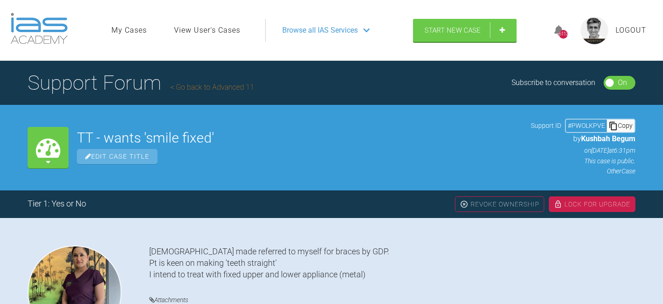
click at [223, 87] on link "Go back to Advanced 11" at bounding box center [212, 87] width 84 height 9
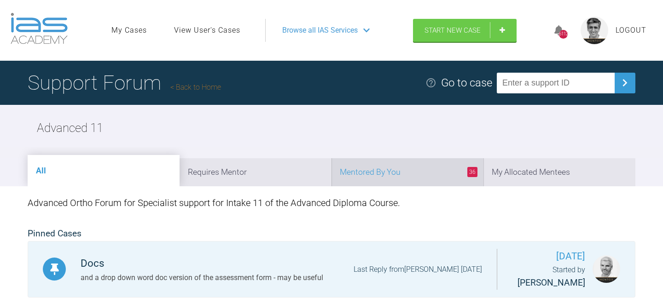
click at [404, 172] on li "36 Mentored By You" at bounding box center [408, 172] width 152 height 28
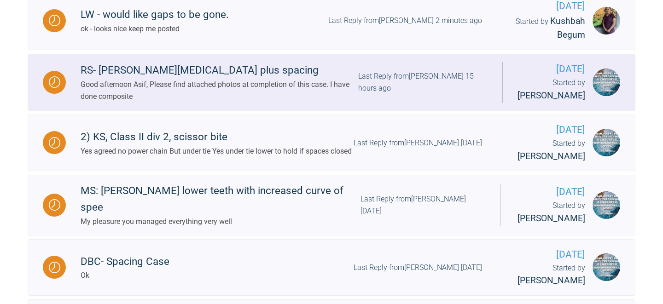
click at [366, 94] on div "Last Reply from [PERSON_NAME] 15 hours ago" at bounding box center [422, 81] width 129 height 23
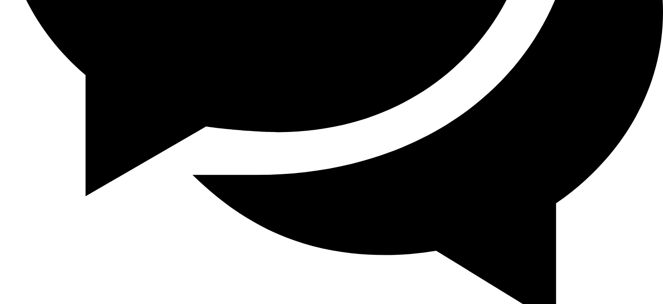
scroll to position [12383, 0]
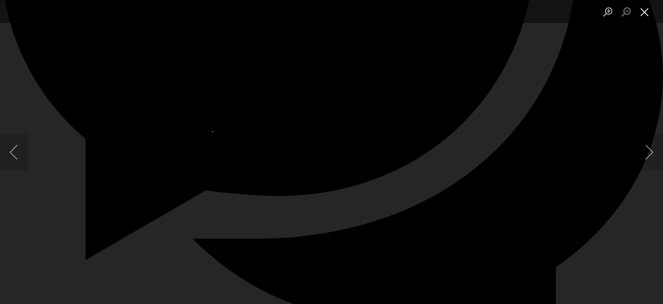
click at [645, 11] on button "Close lightbox" at bounding box center [645, 12] width 18 height 16
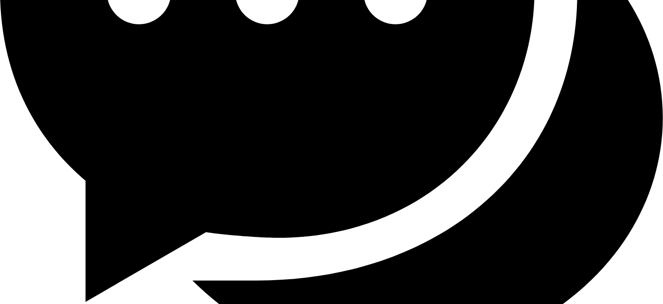
scroll to position [12675, 0]
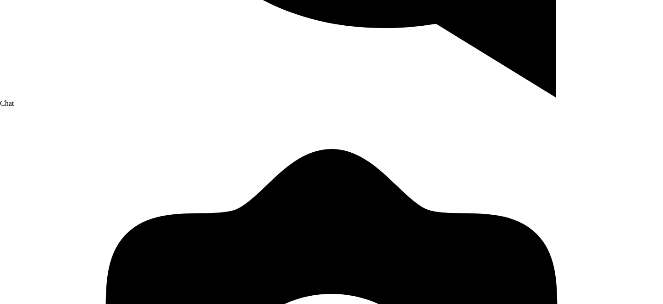
drag, startPoint x: 262, startPoint y: 101, endPoint x: 156, endPoint y: 98, distance: 105.5
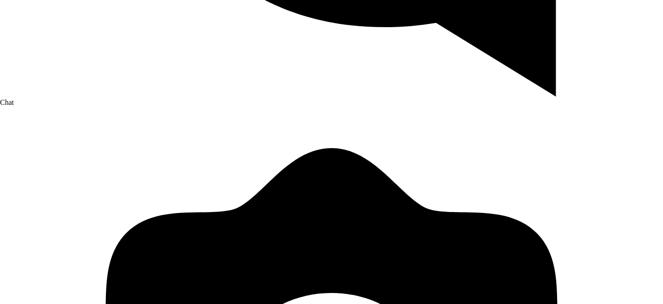
click at [0, 0] on qb-div "Correct the spelling error Anything" at bounding box center [0, 0] width 0 height 0
type textarea "it looks nice - you have treated this well Anything you would do differently ne…"
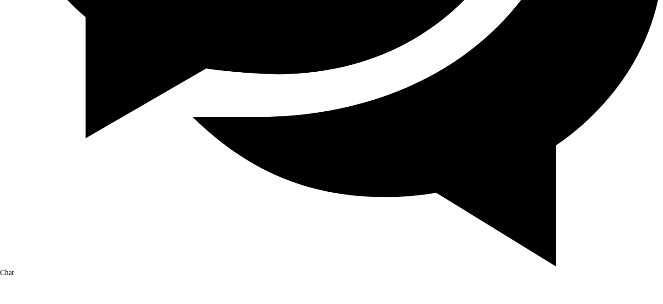
scroll to position [12859, 0]
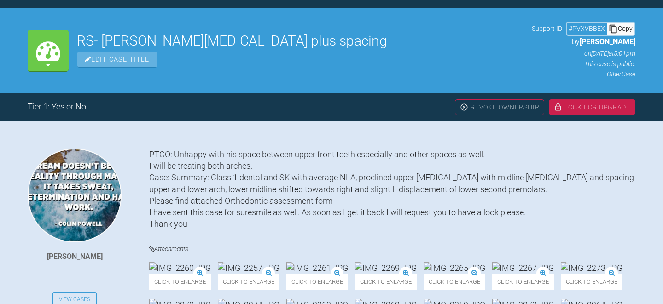
scroll to position [0, 0]
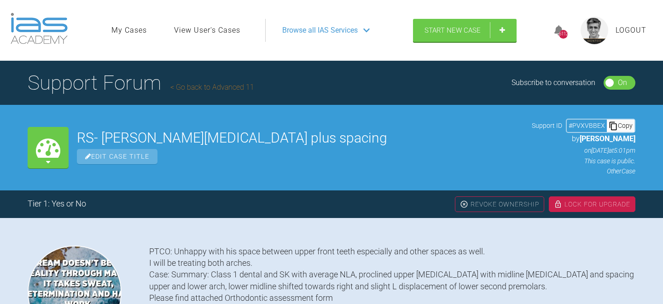
click at [227, 87] on link "Go back to Advanced 11" at bounding box center [212, 87] width 84 height 9
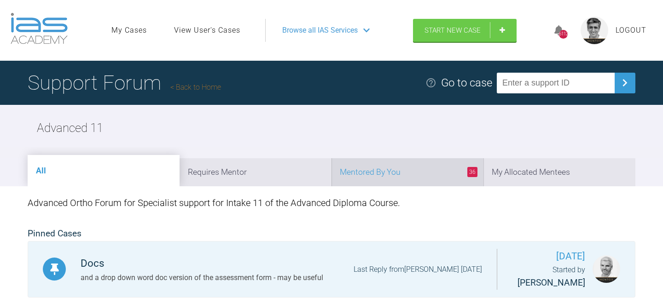
click at [416, 174] on li "36 Mentored By You" at bounding box center [408, 172] width 152 height 28
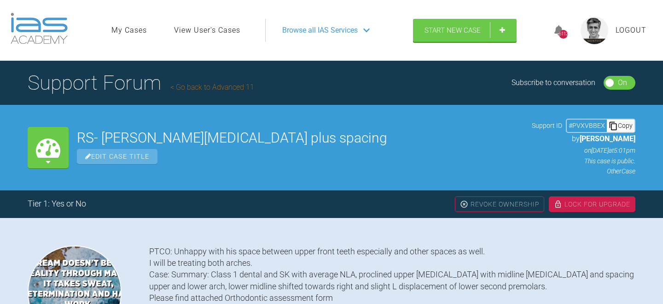
click at [204, 87] on link "Go back to Advanced 11" at bounding box center [212, 87] width 84 height 9
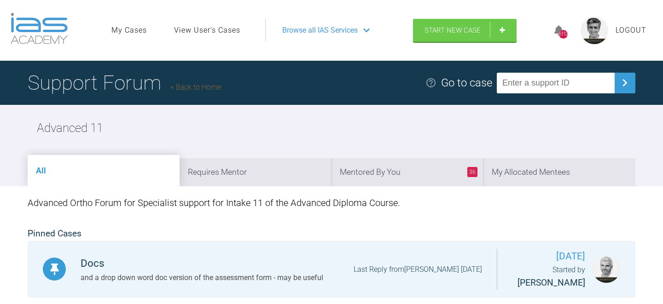
click at [213, 85] on link "Back to Home" at bounding box center [195, 87] width 51 height 9
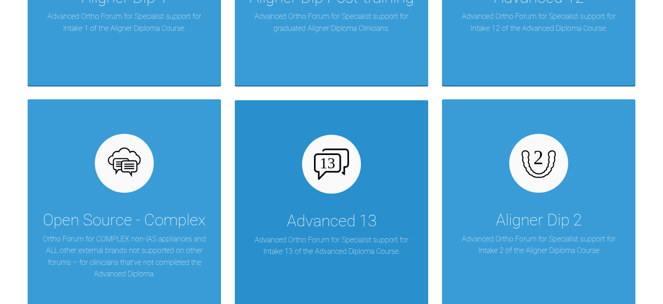
scroll to position [1315, 0]
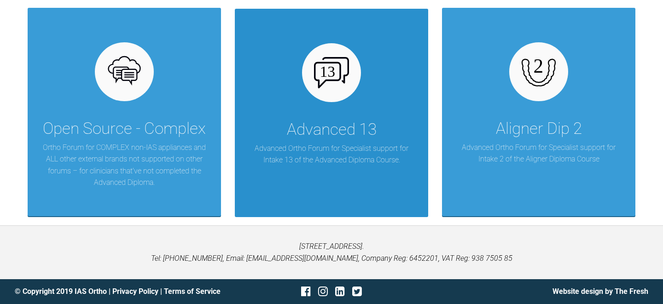
click at [343, 131] on div "Advanced 13" at bounding box center [332, 130] width 90 height 26
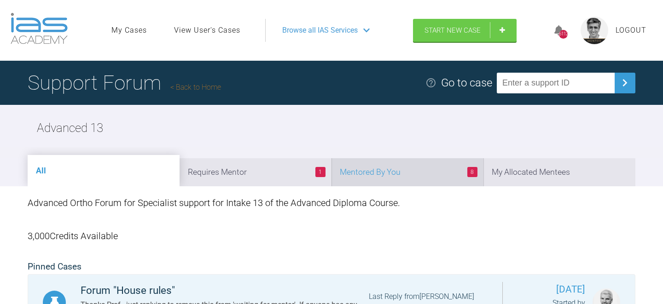
click at [416, 172] on li "8 Mentored By You" at bounding box center [408, 172] width 152 height 28
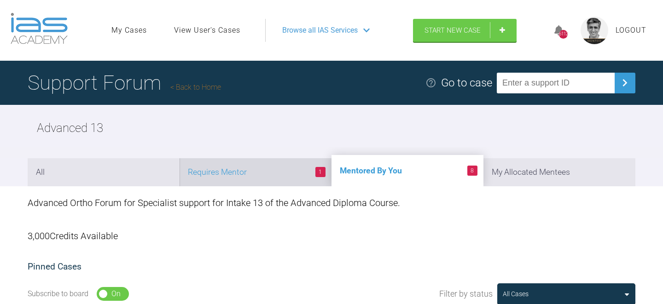
click at [268, 174] on li "1 Requires Mentor" at bounding box center [256, 172] width 152 height 28
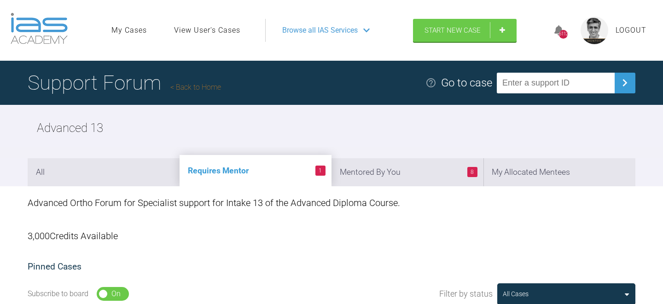
click at [221, 87] on link "Back to Home" at bounding box center [195, 87] width 51 height 9
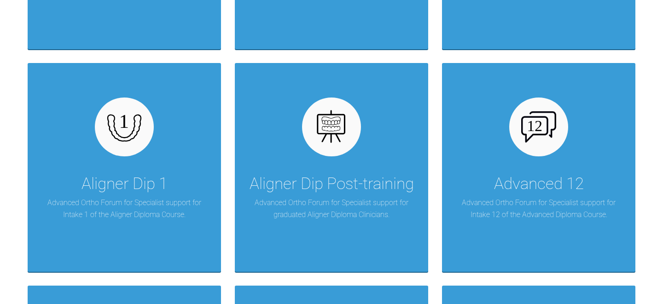
scroll to position [1034, 0]
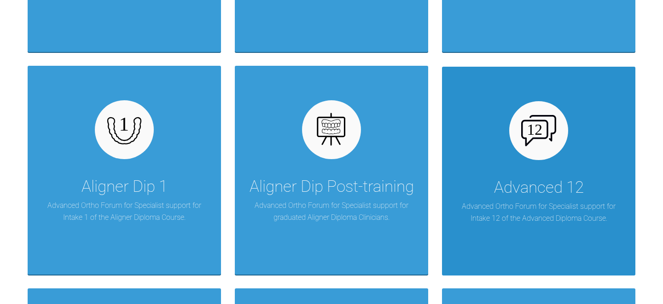
click at [527, 192] on div "Advanced 12" at bounding box center [539, 188] width 90 height 26
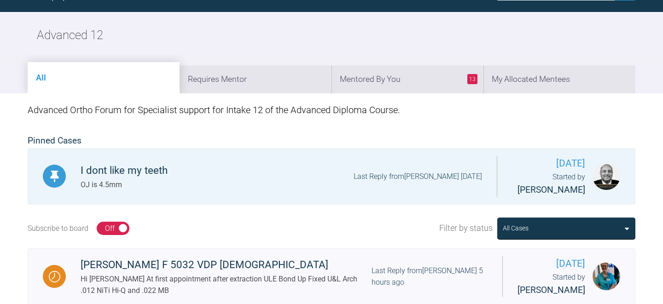
scroll to position [91, 0]
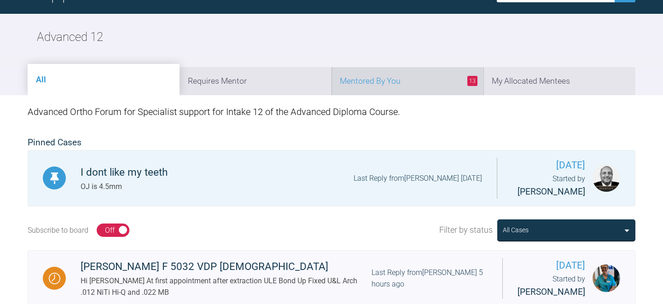
click at [416, 79] on li "13 Mentored By You" at bounding box center [408, 81] width 152 height 28
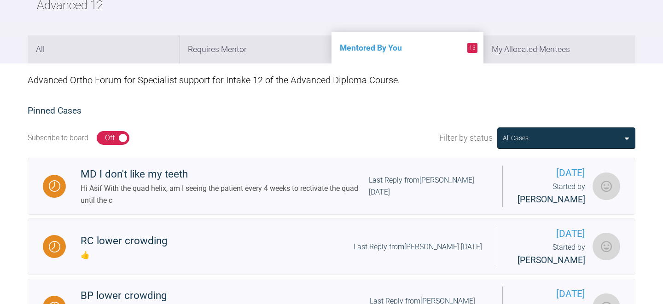
scroll to position [124, 0]
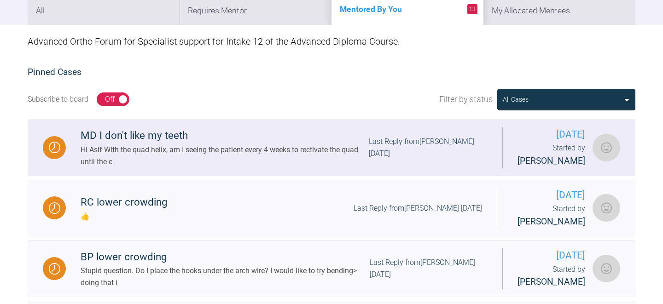
click at [353, 155] on div "Hi Asif With the quad helix, am I seeing the patient every 4 weeks to rectivate…" at bounding box center [225, 155] width 288 height 23
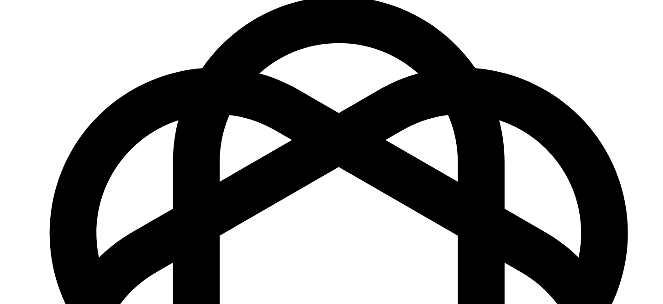
scroll to position [2576, 0]
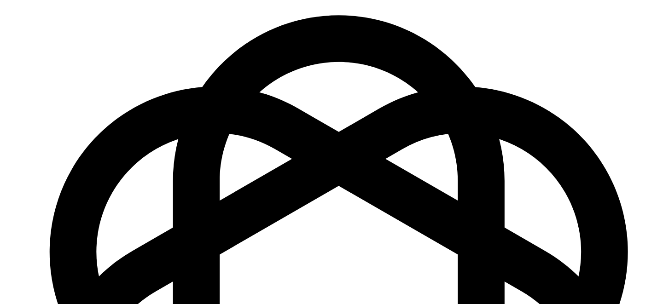
scroll to position [2610, 0]
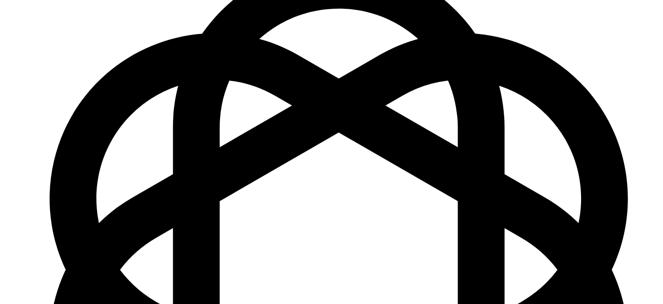
type textarea "with quad every 6 weeks it stays in place till you are in 19x25 ss and are happ…"
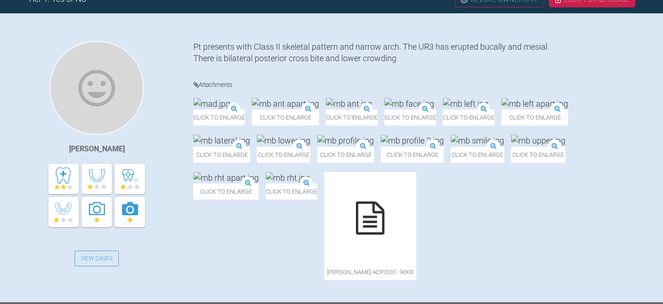
scroll to position [0, 0]
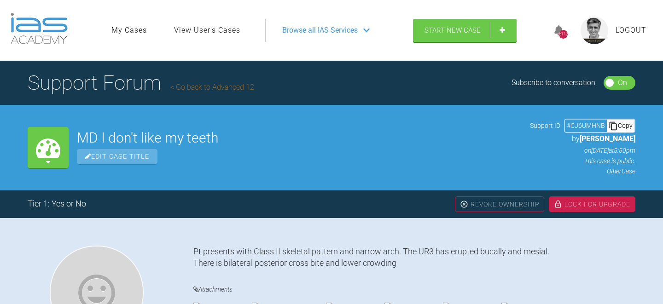
click at [222, 89] on link "Go back to Advanced 12" at bounding box center [212, 87] width 84 height 9
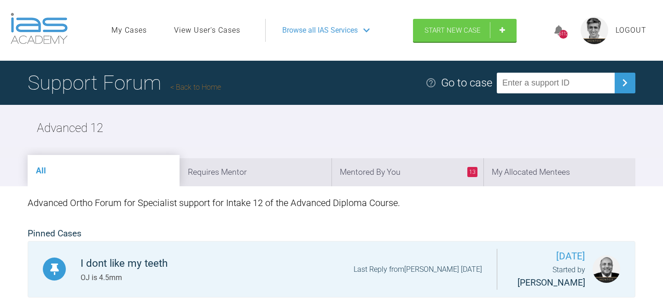
click at [218, 87] on link "Back to Home" at bounding box center [195, 87] width 51 height 9
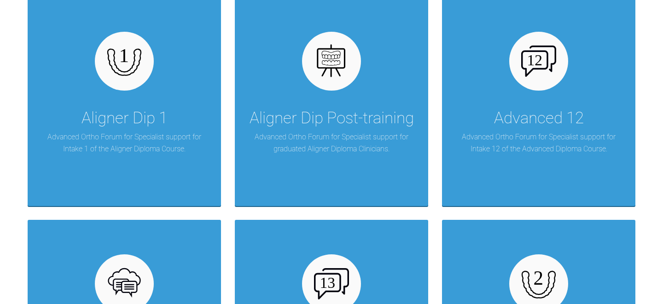
scroll to position [1115, 0]
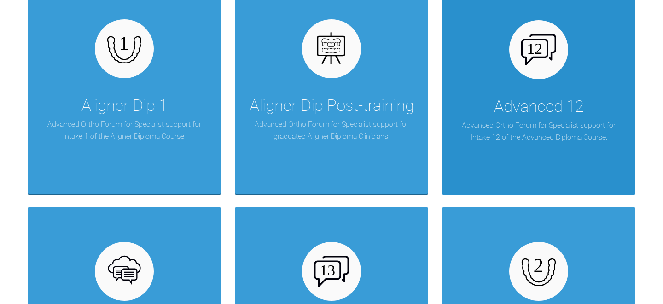
click at [528, 106] on div "Advanced 12" at bounding box center [539, 107] width 90 height 26
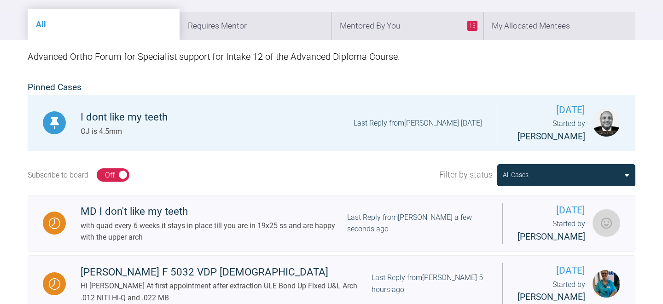
scroll to position [70, 0]
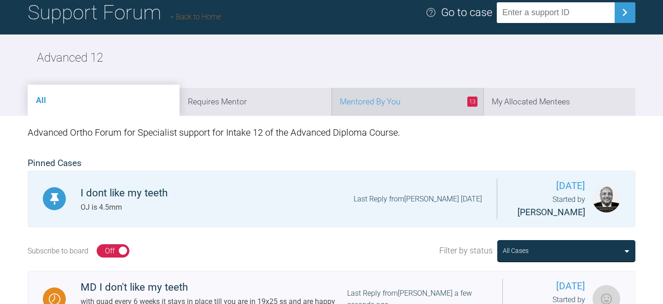
click at [426, 99] on li "13 Mentored By You" at bounding box center [408, 102] width 152 height 28
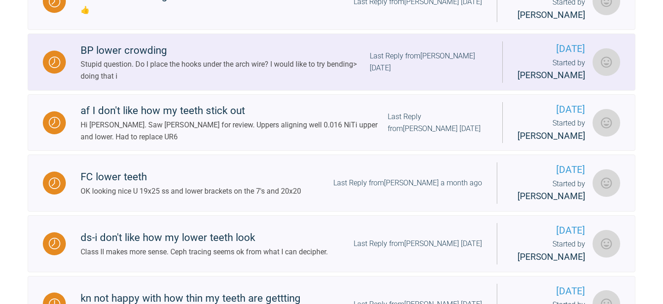
scroll to position [369, 0]
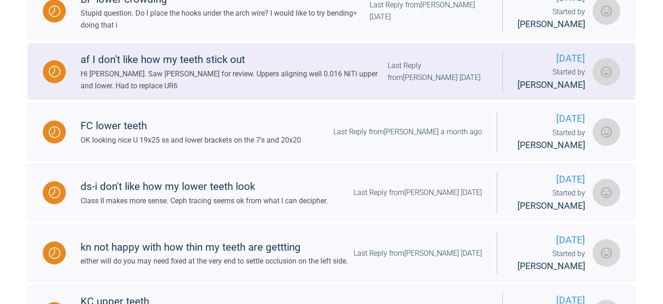
click at [327, 92] on div "Hi [PERSON_NAME]. Saw [PERSON_NAME] for review. Uppers aligning well 0.016 NiTi…" at bounding box center [234, 79] width 307 height 23
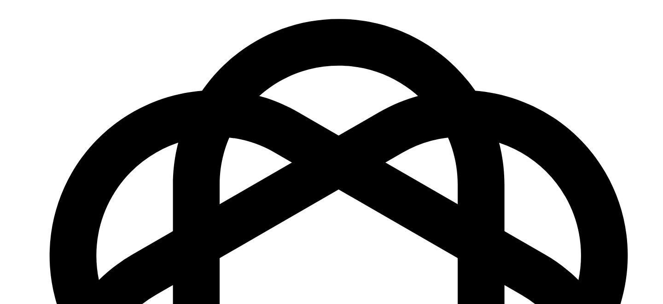
scroll to position [2929, 0]
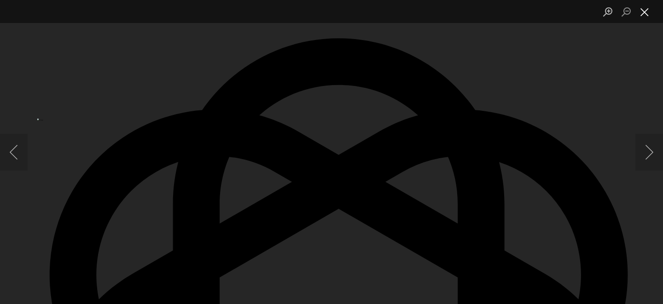
click at [648, 12] on button "Close lightbox" at bounding box center [645, 12] width 18 height 16
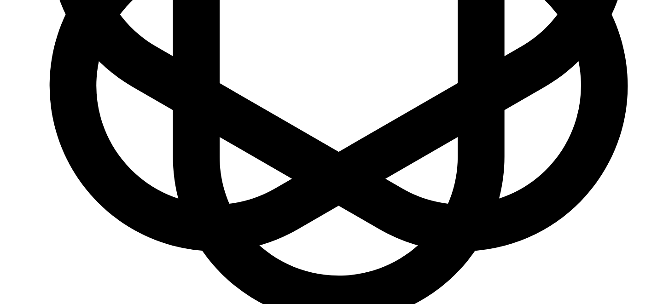
scroll to position [3270, 0]
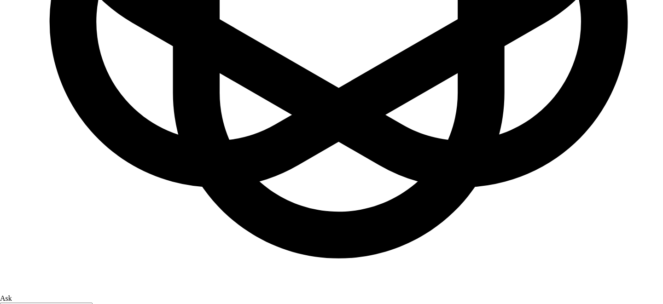
scroll to position [3331, 0]
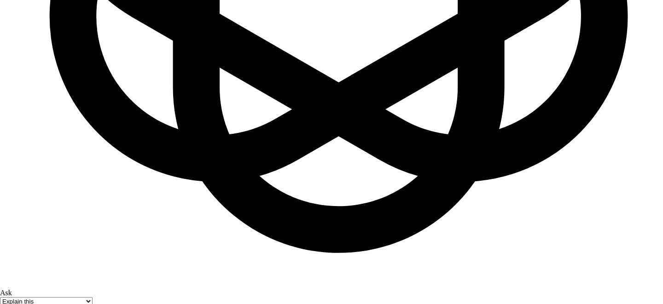
click at [0, 0] on div "experience," at bounding box center [0, 0] width 0 height 0
click at [0, 0] on div "Also" at bounding box center [0, 0] width 0 height 0
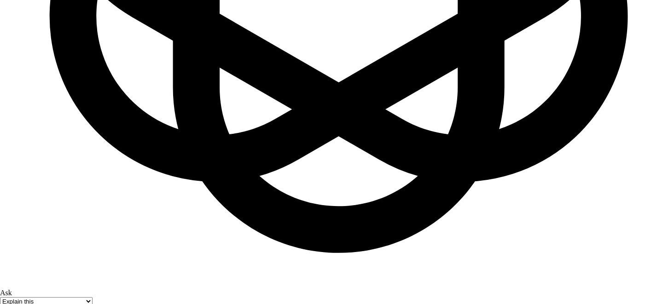
type textarea "make sure that all the teeth aligned before you progress into 19x25 niti. check…"
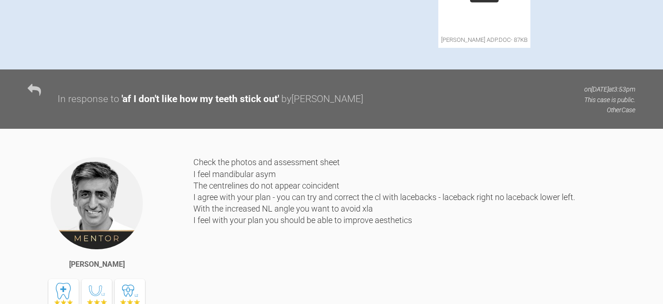
scroll to position [0, 0]
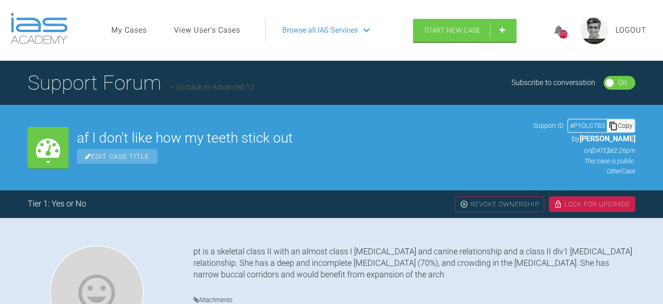
click at [239, 88] on link "Go back to Advanced 12" at bounding box center [212, 87] width 84 height 9
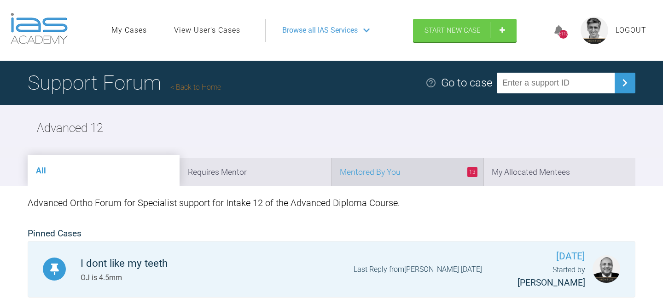
click at [405, 172] on li "13 Mentored By You" at bounding box center [408, 172] width 152 height 28
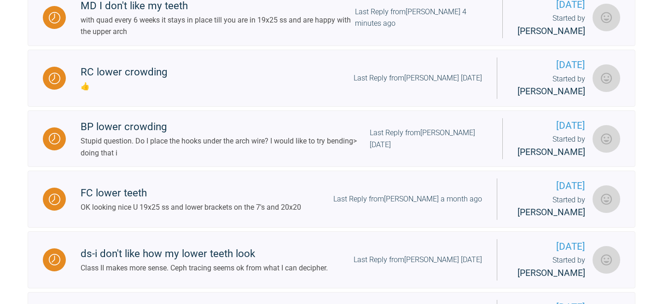
scroll to position [360, 0]
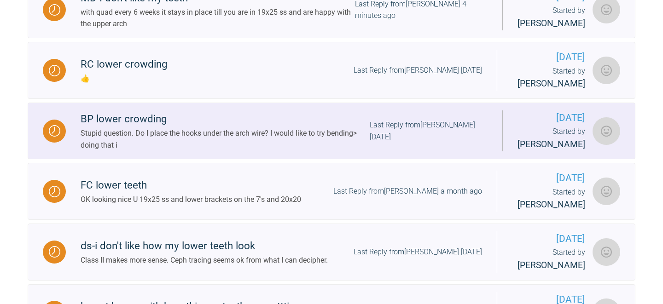
click at [400, 143] on div "Last Reply from [PERSON_NAME] [DATE]" at bounding box center [429, 130] width 118 height 23
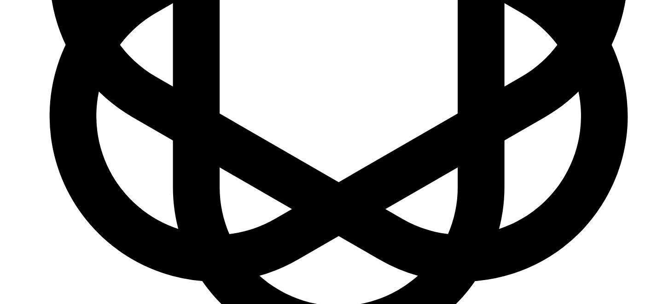
scroll to position [11233, 0]
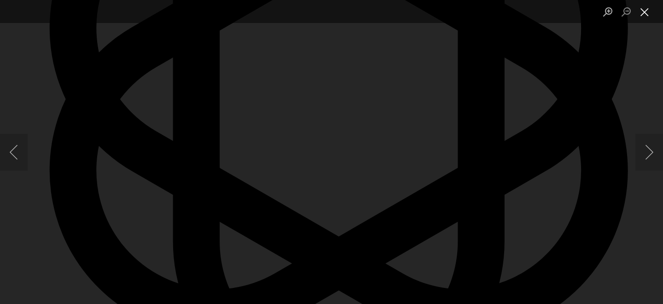
click at [648, 12] on button "Close lightbox" at bounding box center [645, 12] width 18 height 16
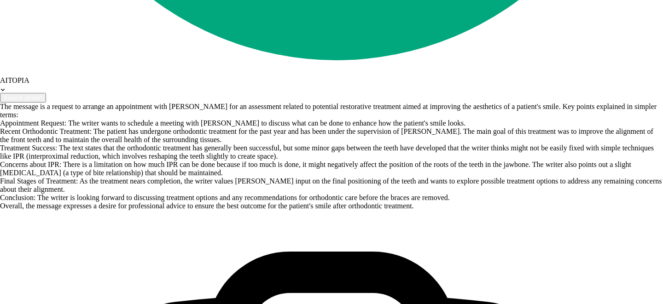
scroll to position [12511, 0]
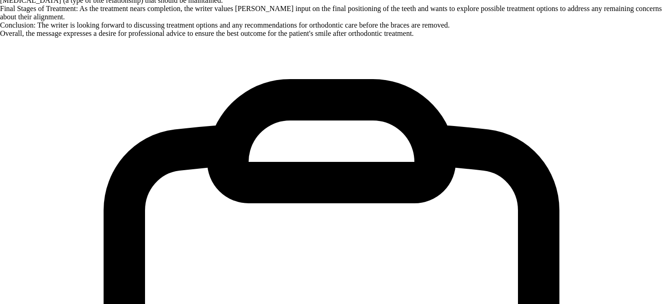
type textarea "I would use [PERSON_NAME] not sure what you mean by hooks under the wire I woul…"
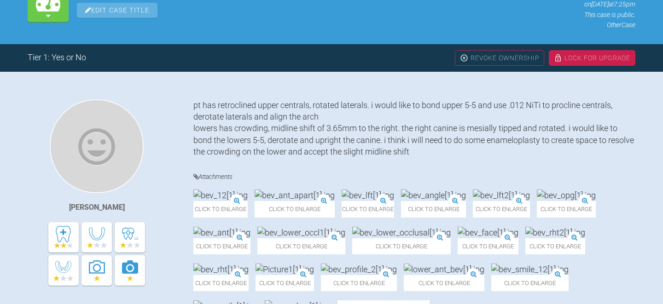
scroll to position [0, 0]
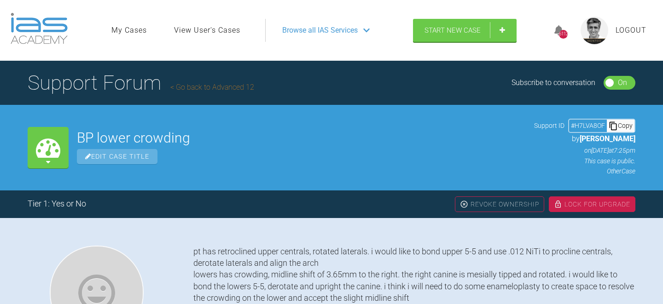
click at [190, 87] on link "Go back to Advanced 12" at bounding box center [212, 87] width 84 height 9
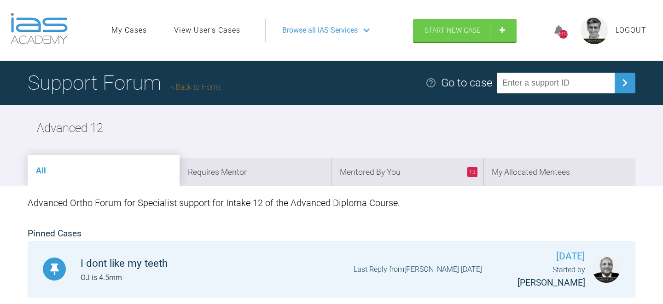
click at [208, 87] on link "Back to Home" at bounding box center [195, 87] width 51 height 9
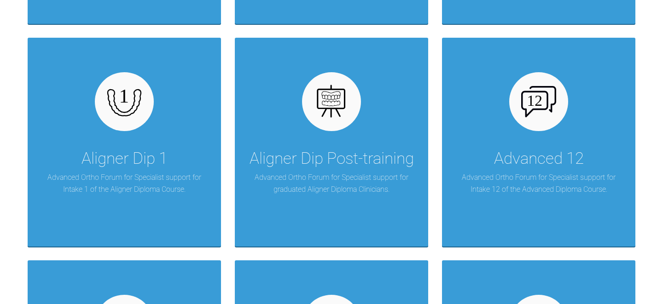
scroll to position [1079, 0]
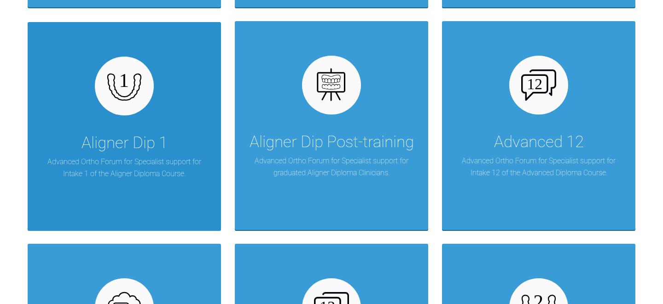
click at [146, 146] on div "Aligner Dip 1" at bounding box center [125, 143] width 86 height 26
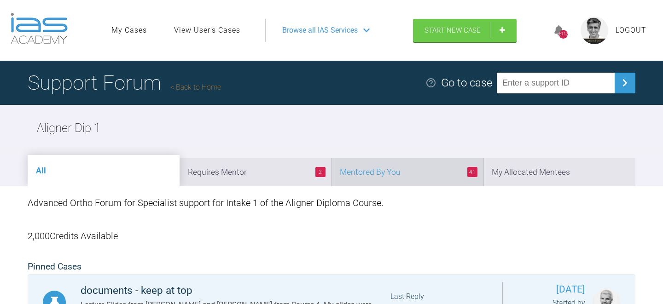
click at [411, 173] on li "41 Mentored By You" at bounding box center [408, 172] width 152 height 28
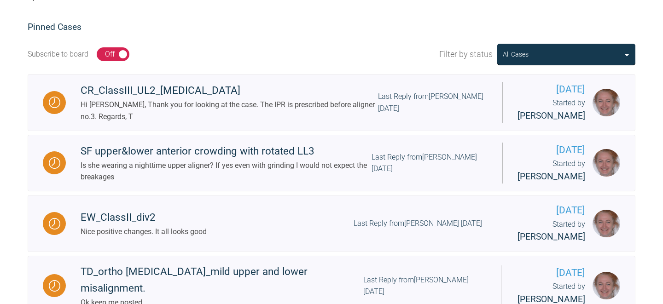
scroll to position [253, 0]
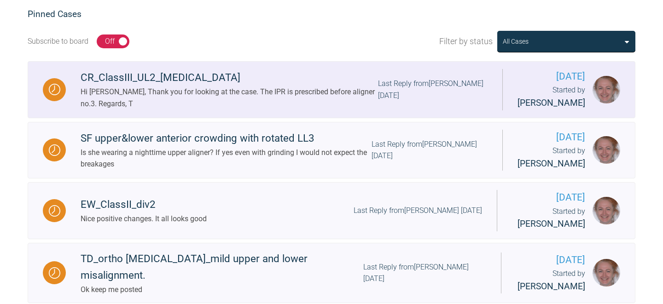
click at [298, 93] on div "Hi [PERSON_NAME], Thank you for looking at the case. The IPR is prescribed befo…" at bounding box center [229, 97] width 297 height 23
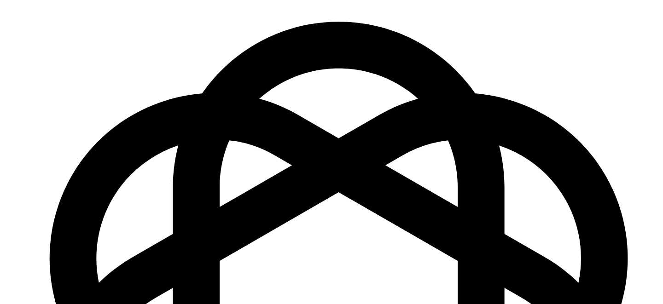
scroll to position [5043, 0]
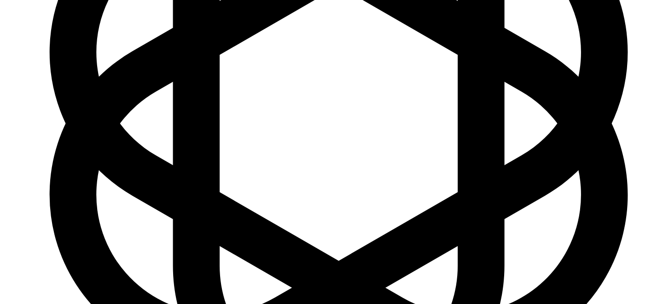
type textarea "Ok"
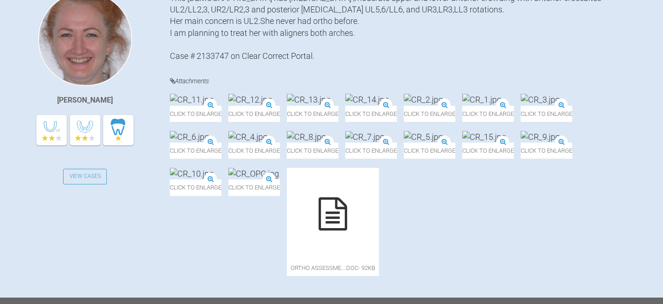
scroll to position [0, 0]
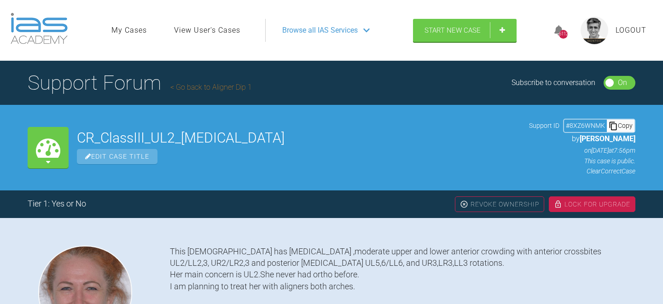
click at [234, 87] on link "Go back to Aligner Dip 1" at bounding box center [211, 87] width 82 height 9
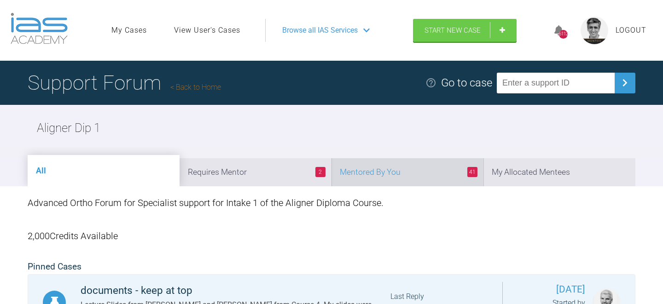
click at [417, 174] on li "41 Mentored By You" at bounding box center [408, 172] width 152 height 28
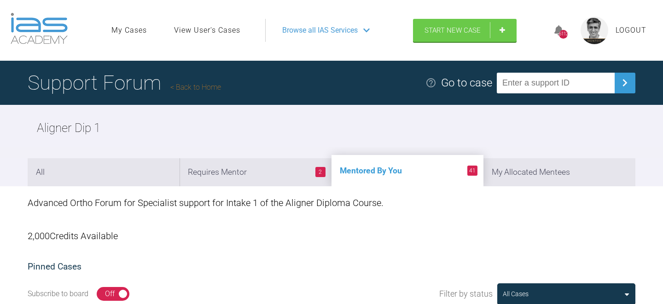
click at [208, 86] on link "Back to Home" at bounding box center [195, 87] width 51 height 9
